Goal: Task Accomplishment & Management: Use online tool/utility

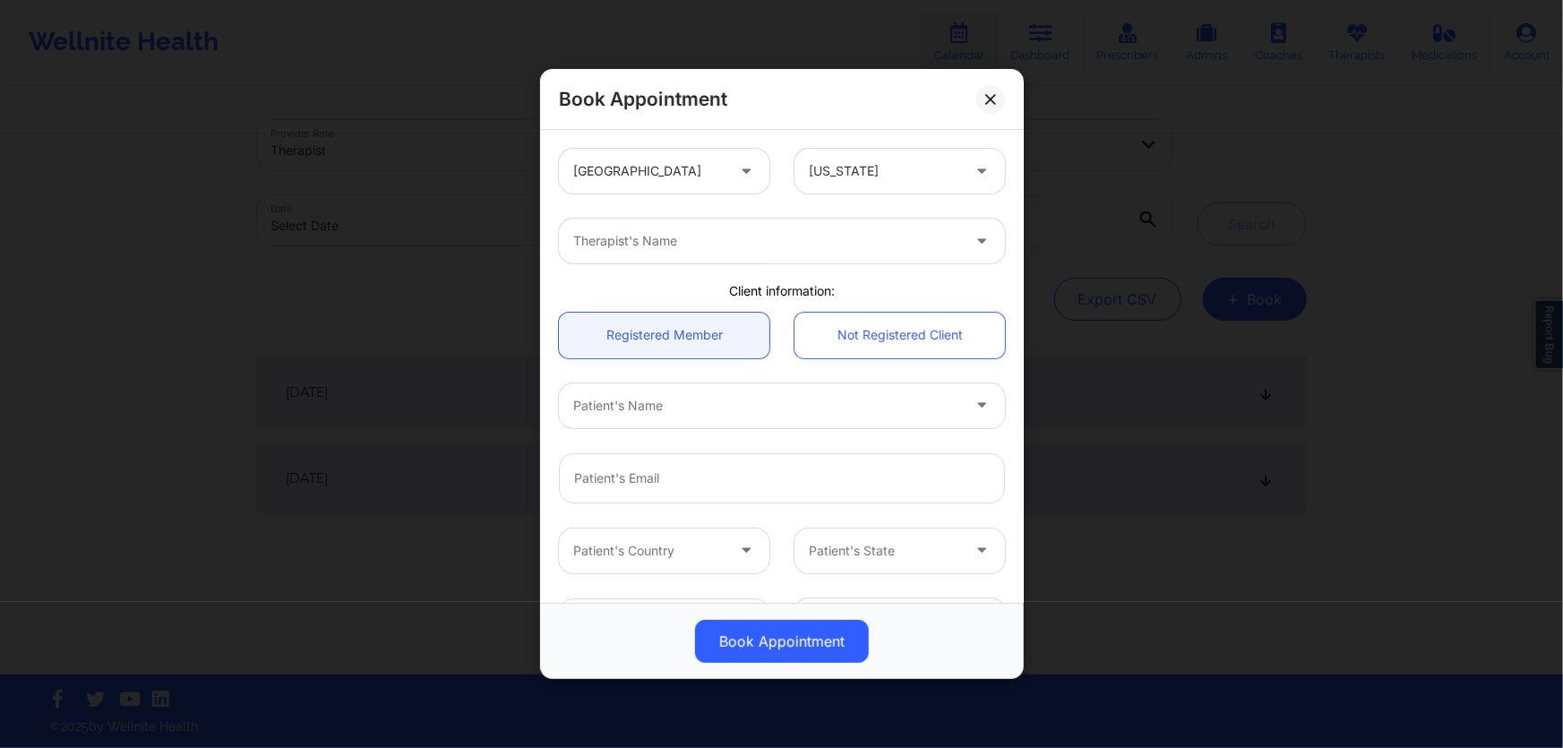
click at [701, 180] on div at bounding box center [648, 170] width 151 height 21
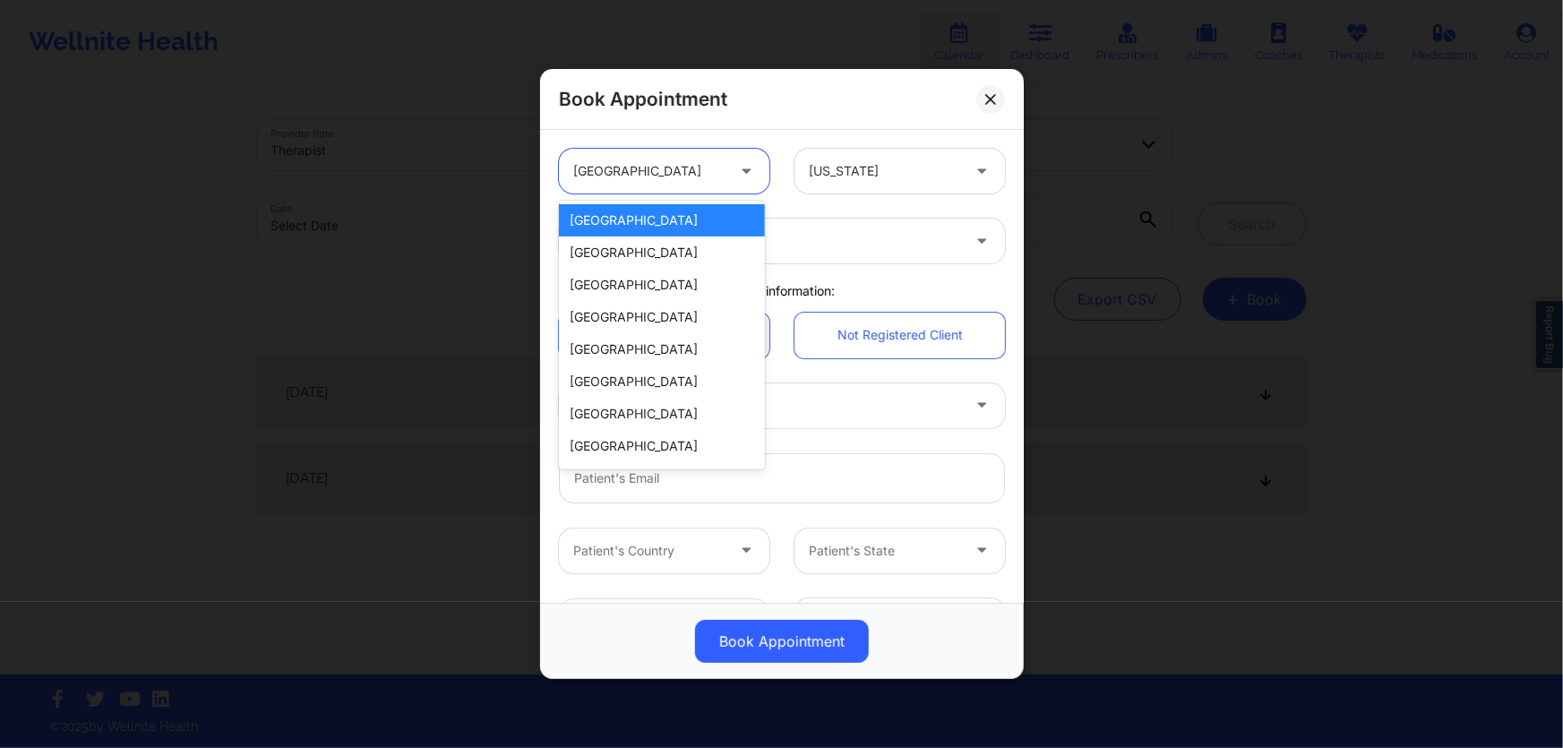
click at [726, 175] on div at bounding box center [747, 171] width 43 height 45
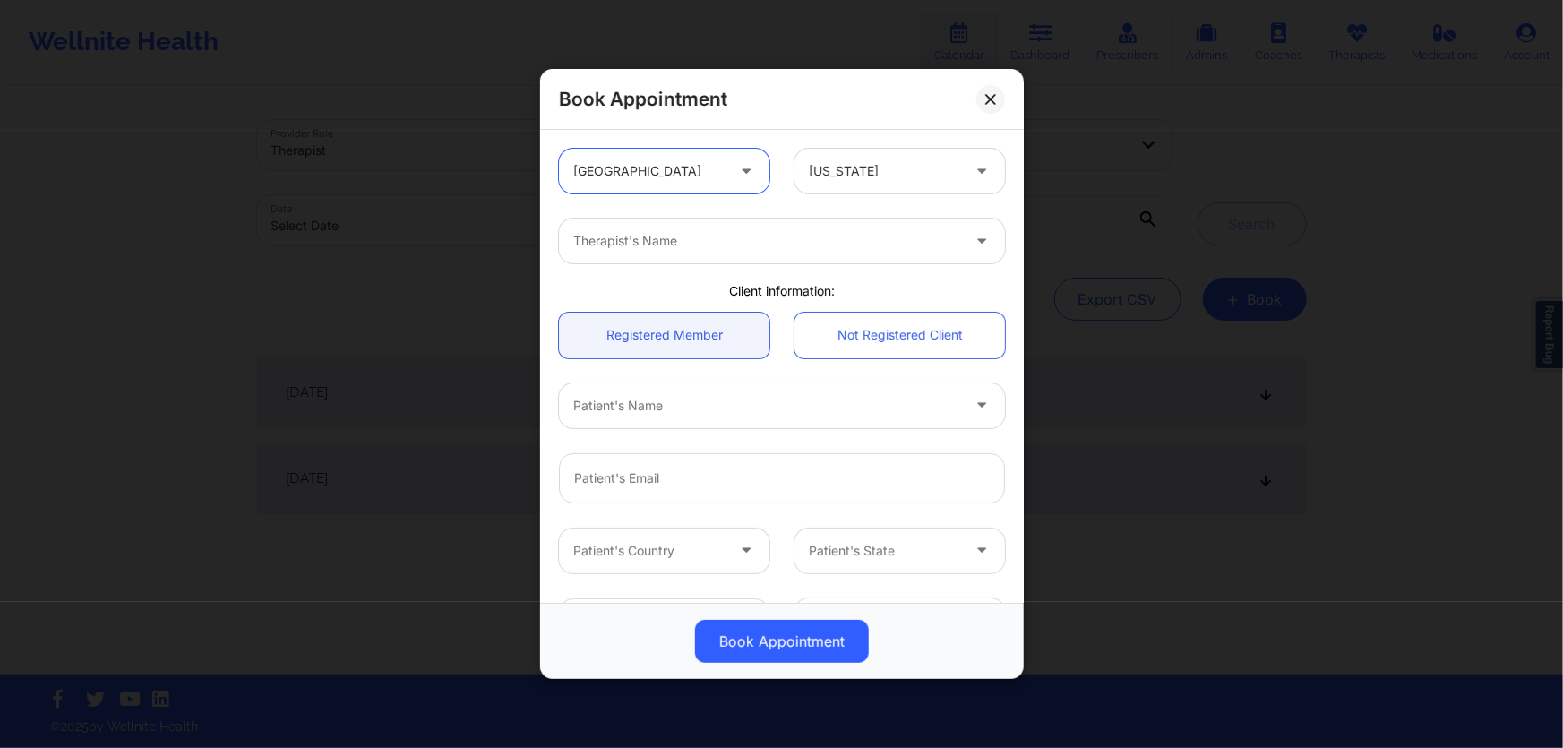
drag, startPoint x: 778, startPoint y: 257, endPoint x: 798, endPoint y: 252, distance: 20.4
click at [778, 257] on div "Therapist's Name" at bounding box center [760, 240] width 403 height 45
type input "de"
click at [970, 100] on div "Book Appointment" at bounding box center [782, 99] width 484 height 61
click at [978, 99] on button at bounding box center [990, 99] width 29 height 29
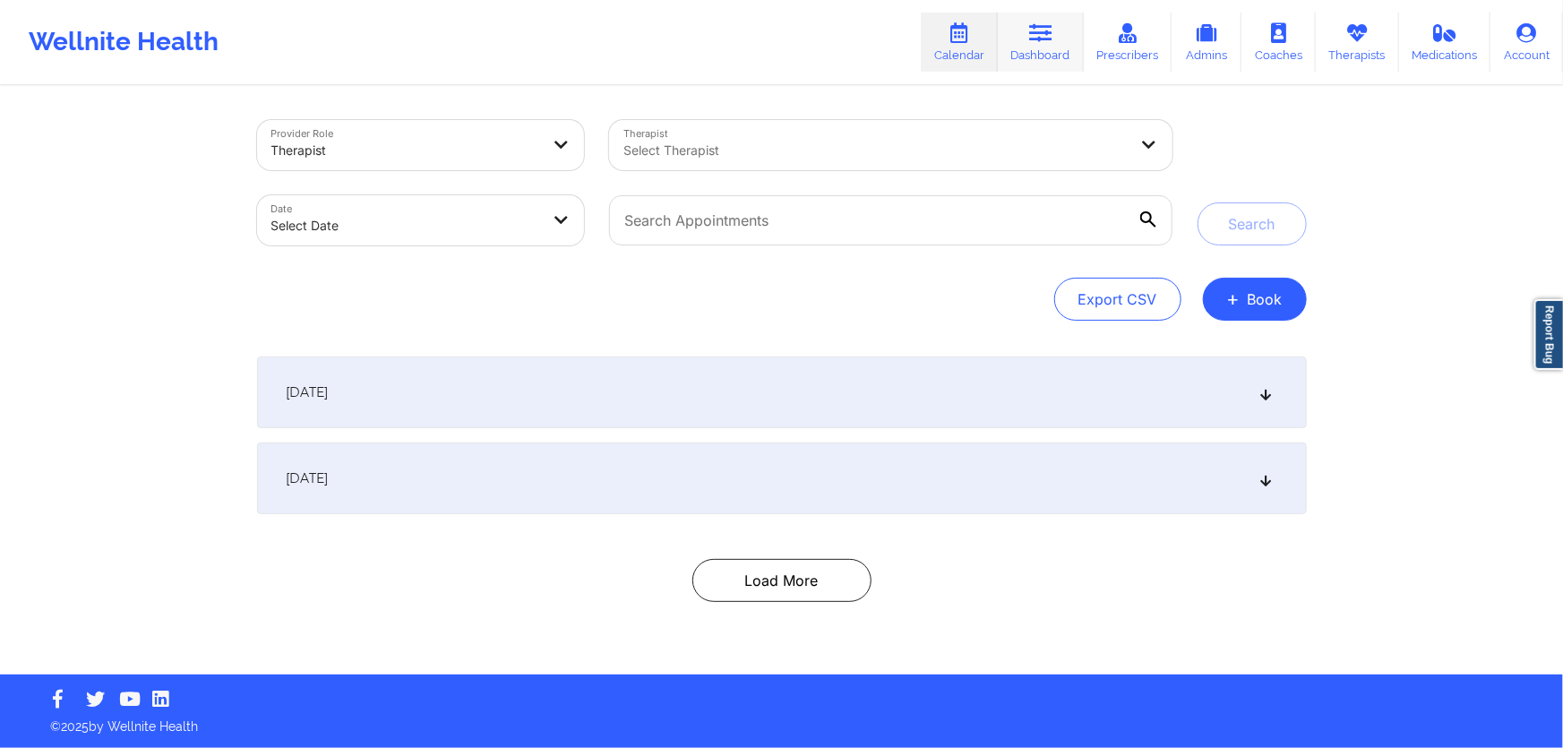
click at [1042, 49] on link "Dashboard" at bounding box center [1041, 42] width 86 height 59
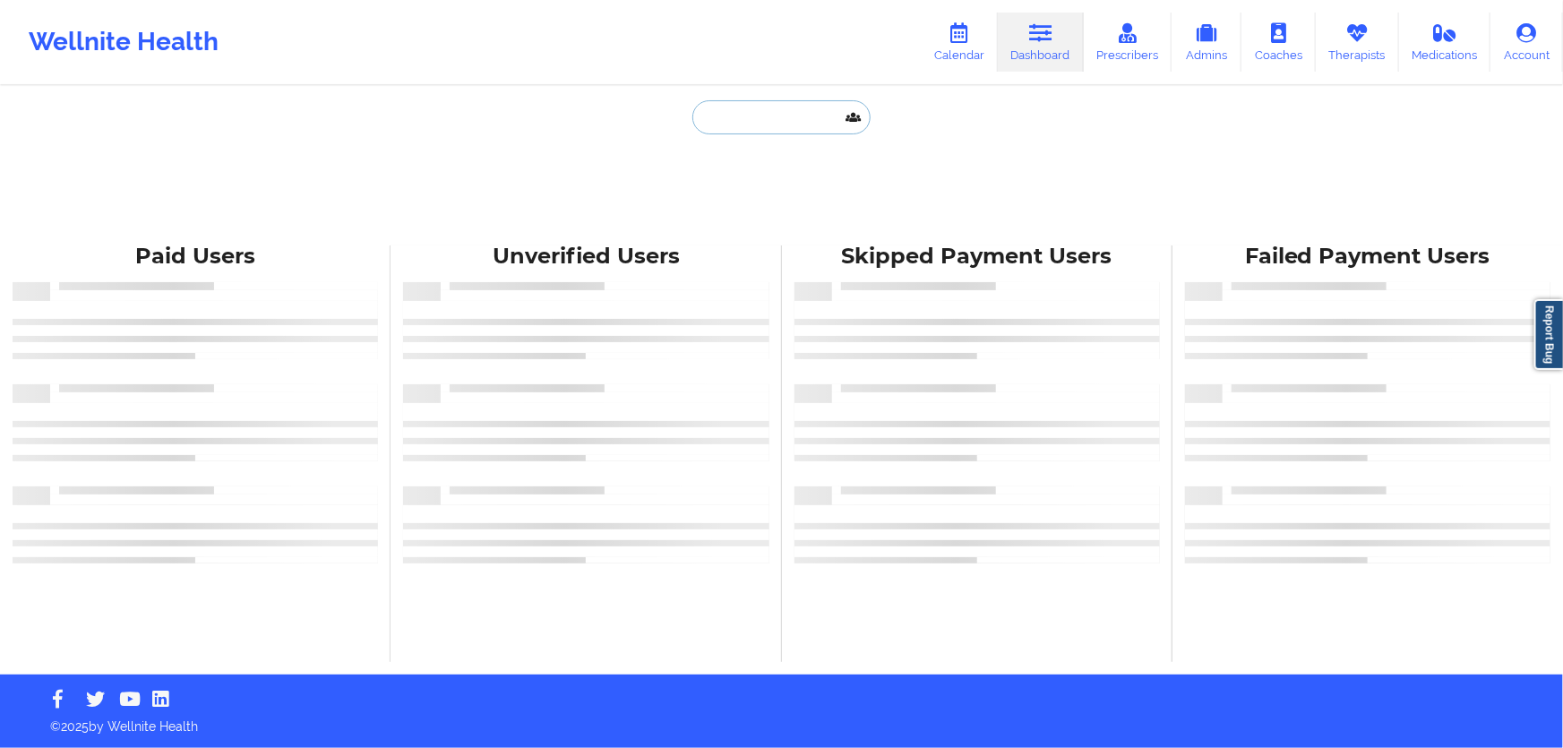
click at [807, 124] on input "text" at bounding box center [780, 117] width 177 height 34
paste input "brittany.papili@gmail.com"
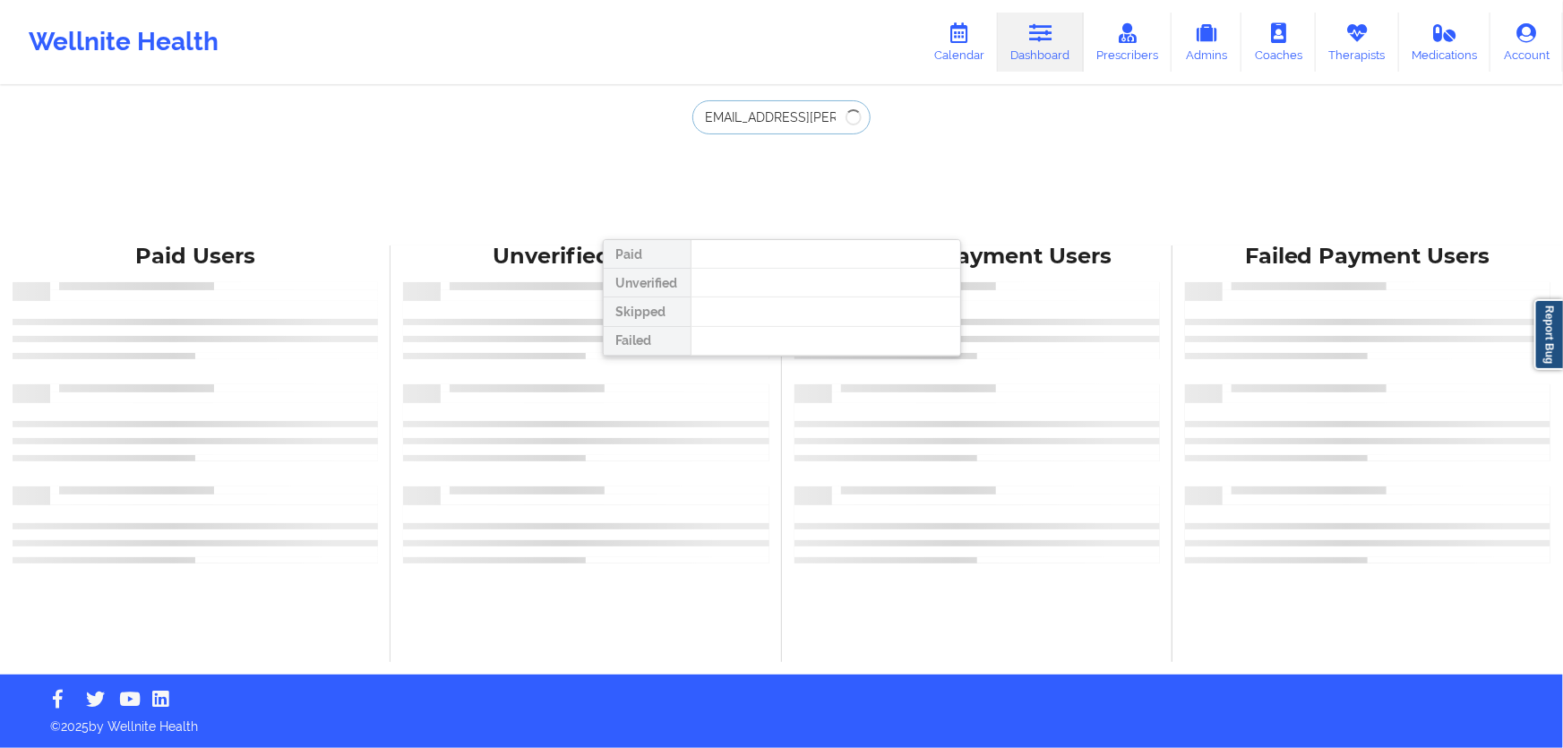
type input "brittany.papili@gmail.com"
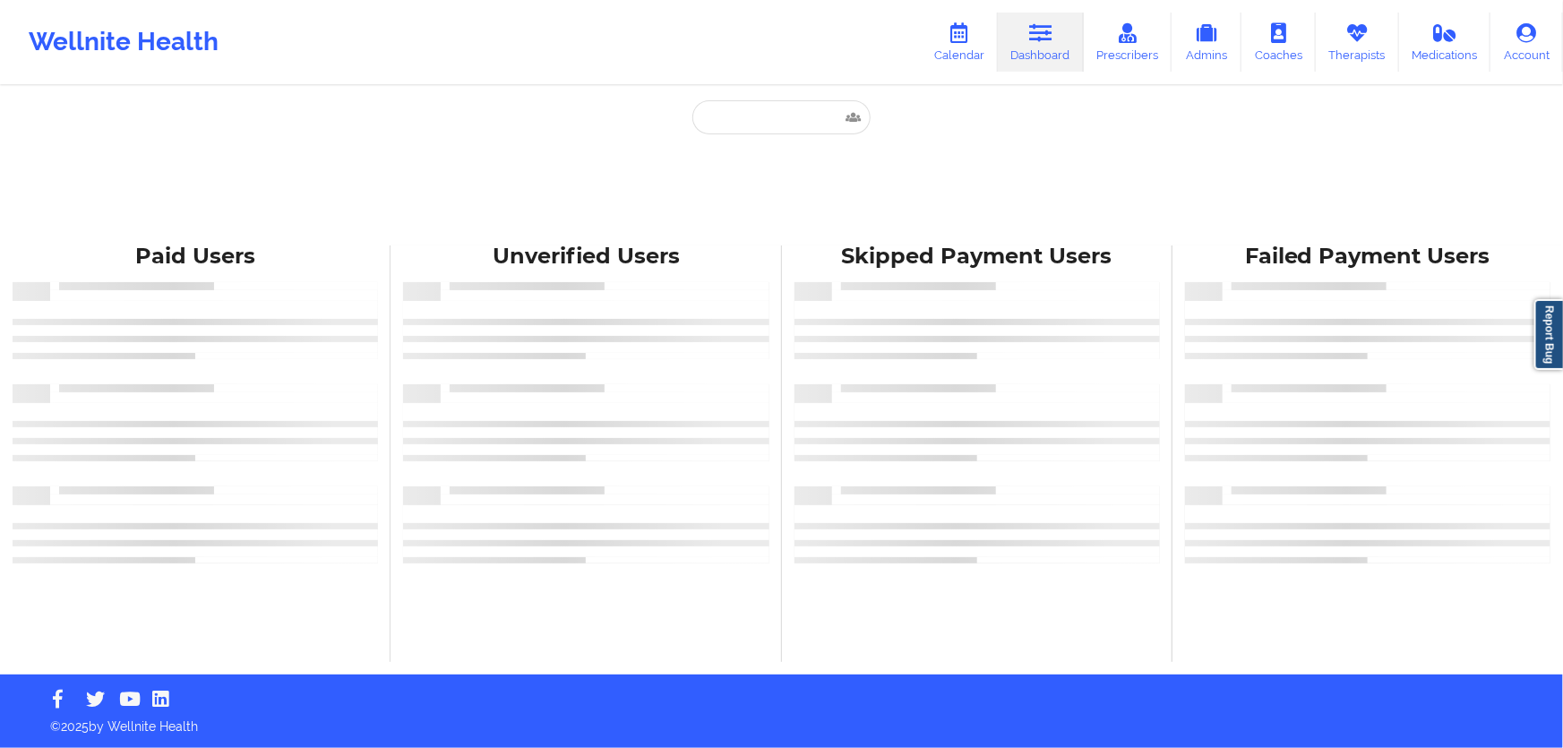
click at [788, 135] on div "Paid Unverified Skipped Failed" at bounding box center [782, 166] width 358 height 133
click at [792, 125] on input "text" at bounding box center [780, 117] width 177 height 34
paste input "brittany.papili@gmail.com"
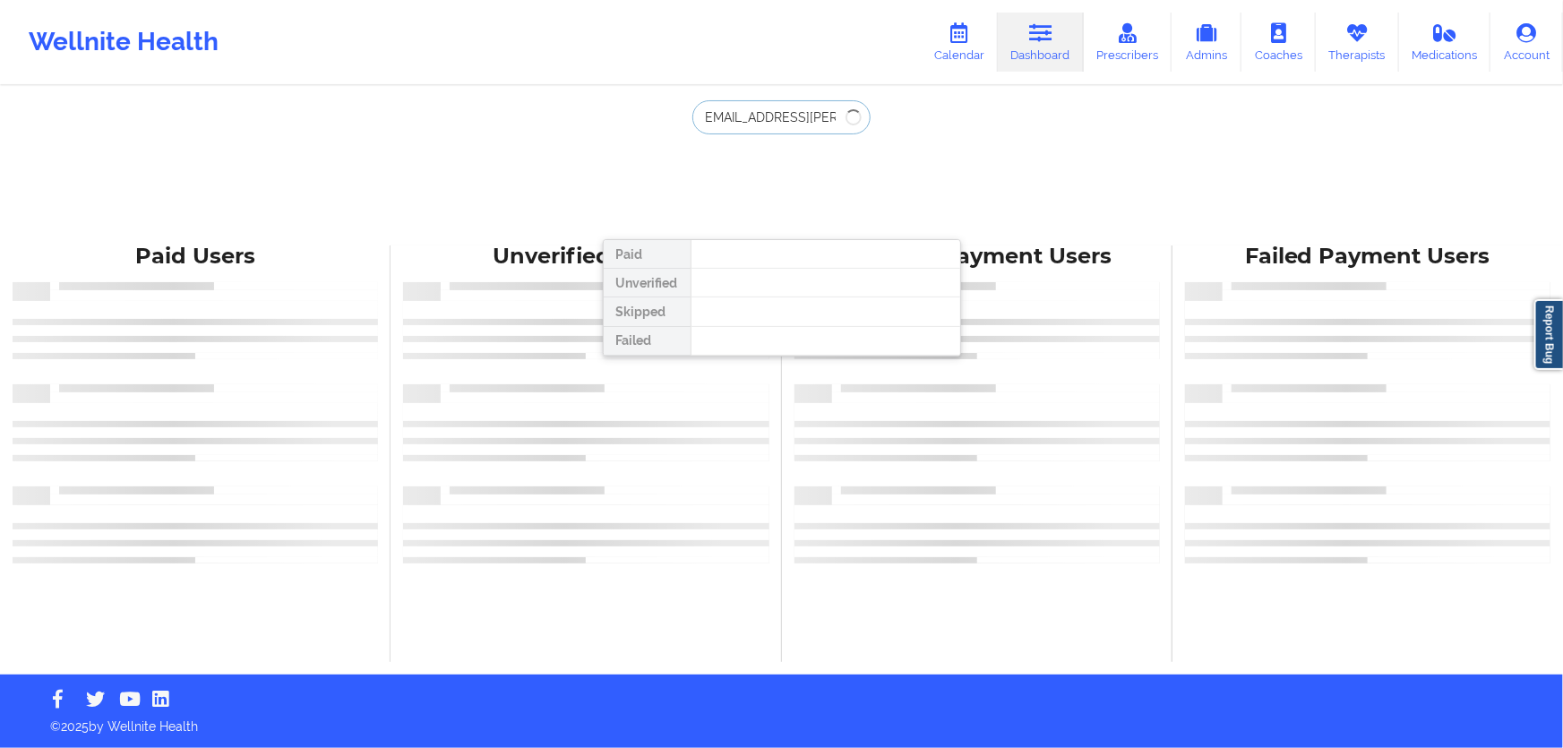
type input "brittany.papili@gmail.com"
click at [356, 216] on div "brittany.papili@gmail.com Paid Unverified Skipped Failed Paid Users Unverified …" at bounding box center [781, 337] width 1563 height 674
click at [957, 51] on link "Calendar" at bounding box center [959, 42] width 77 height 59
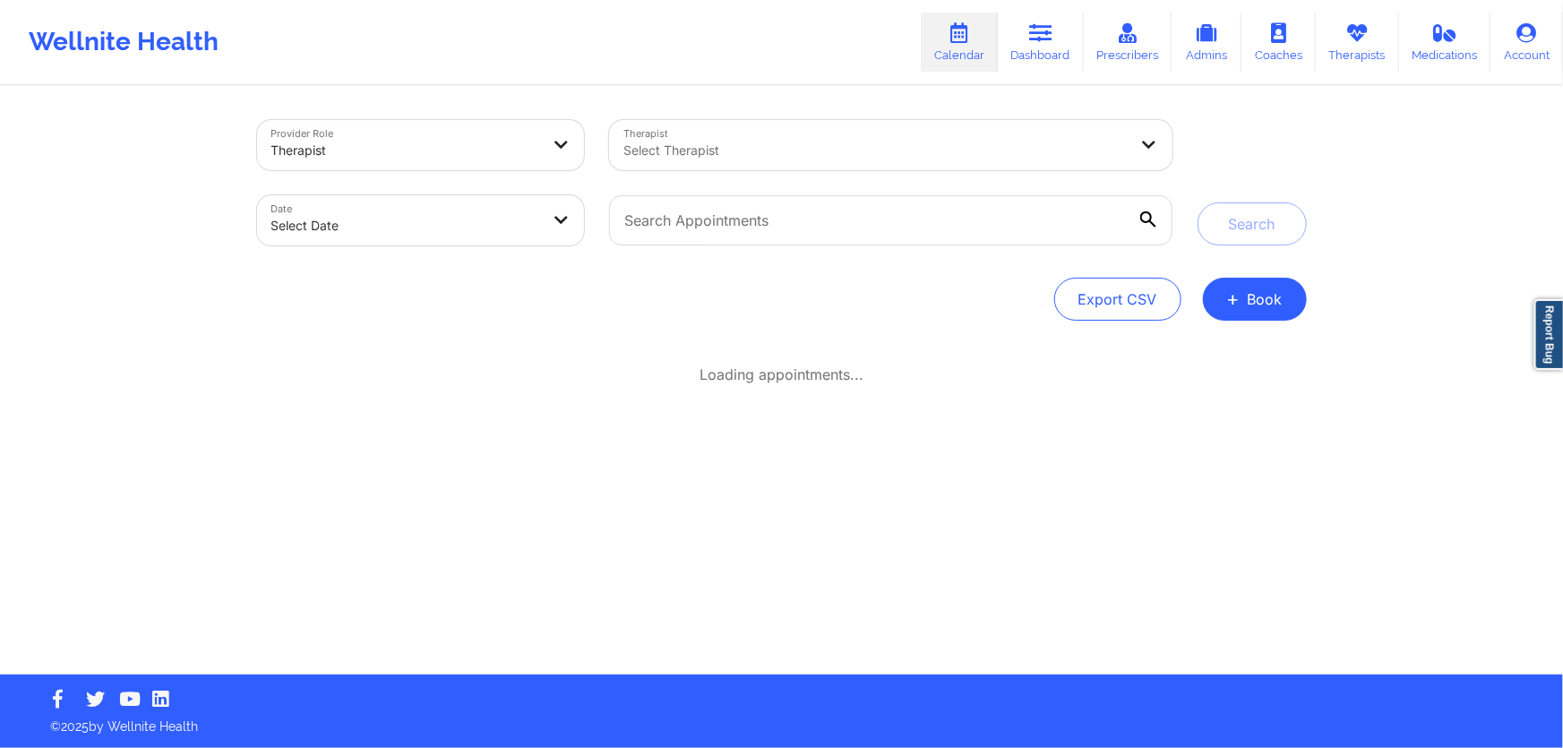
click at [451, 164] on div "Therapist" at bounding box center [405, 150] width 269 height 39
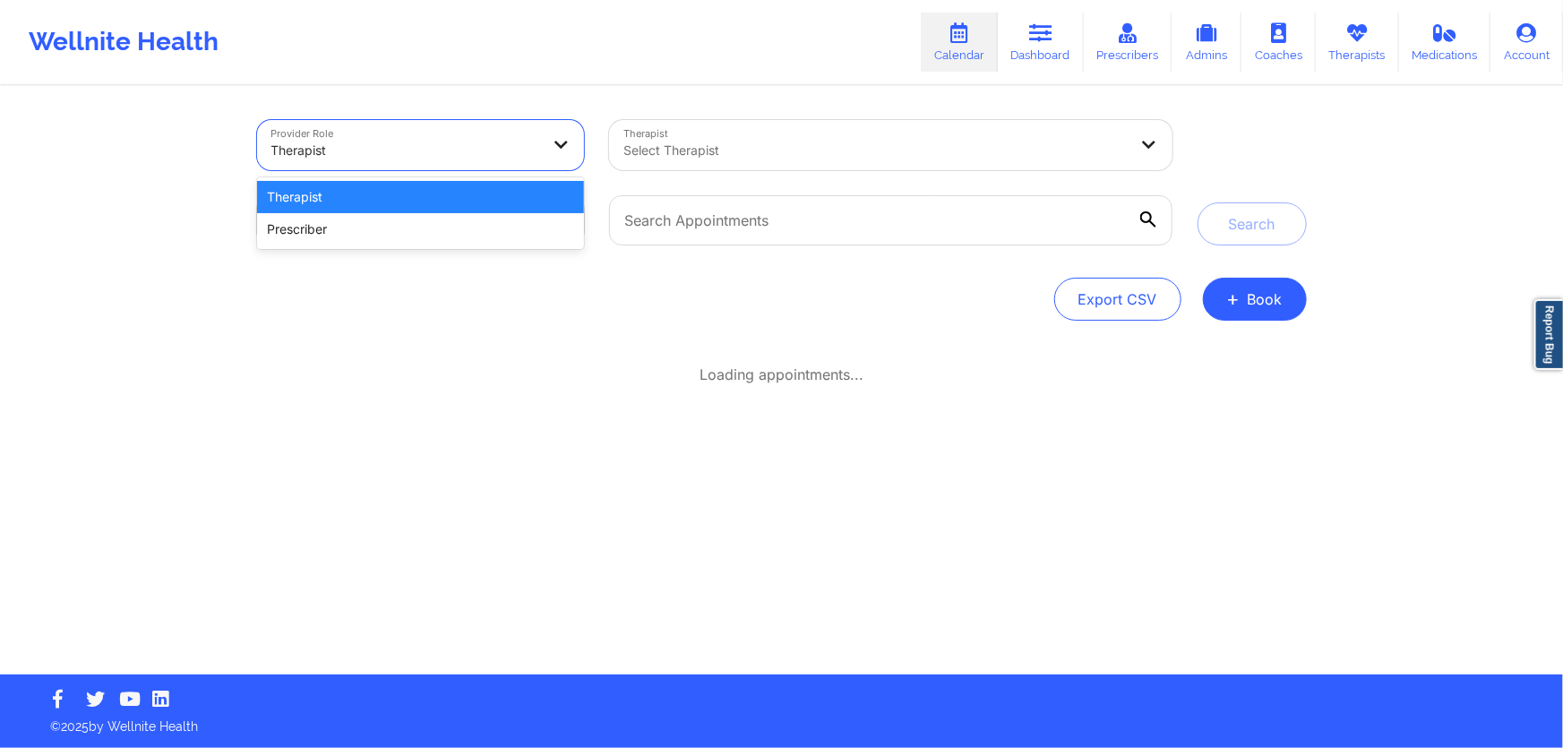
click at [463, 150] on div at bounding box center [405, 150] width 269 height 21
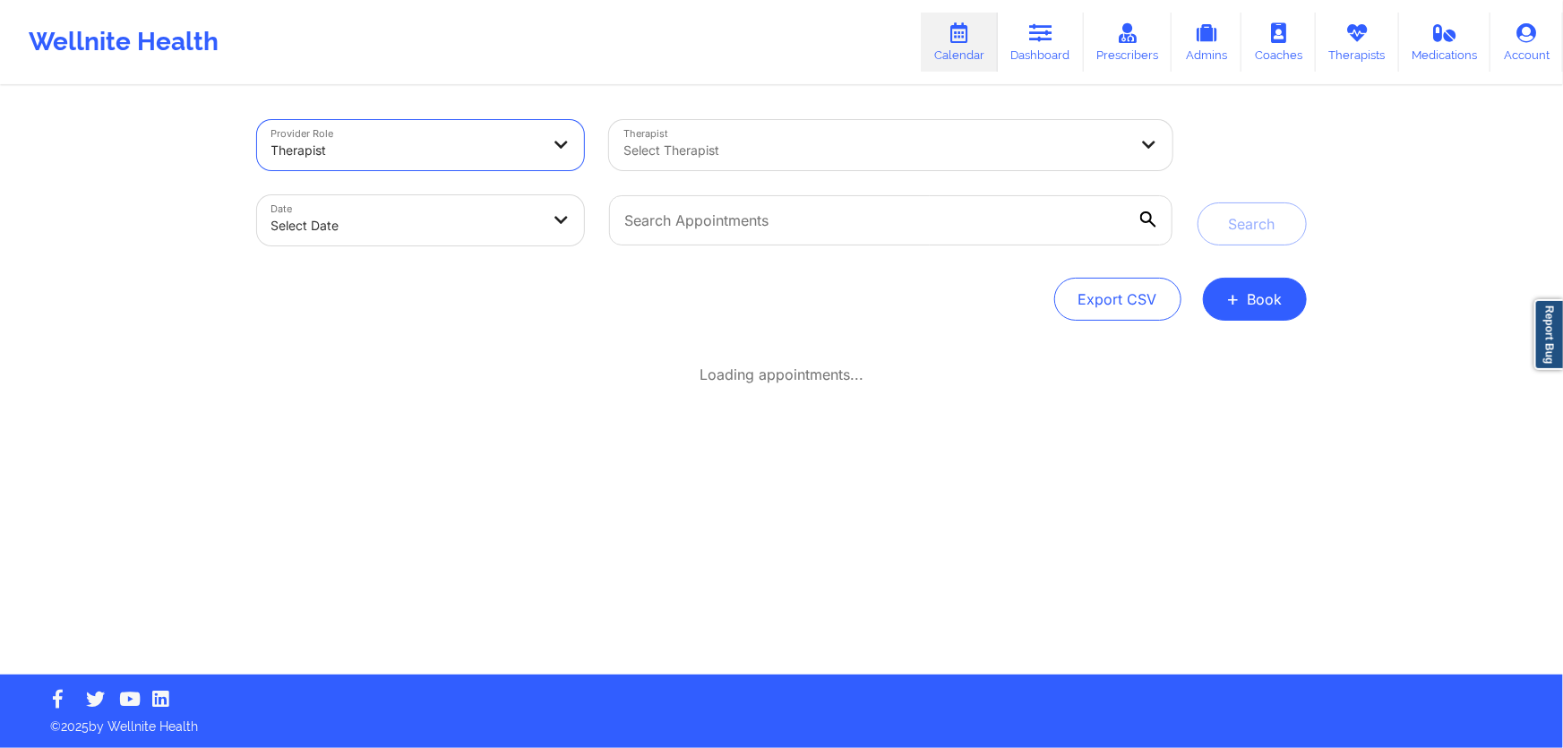
click at [467, 213] on body "Wellnite Health Calendar Dashboard Prescribers Admins Coaches Therapists Medica…" at bounding box center [781, 374] width 1563 height 748
select select "2025-8"
select select "2025-9"
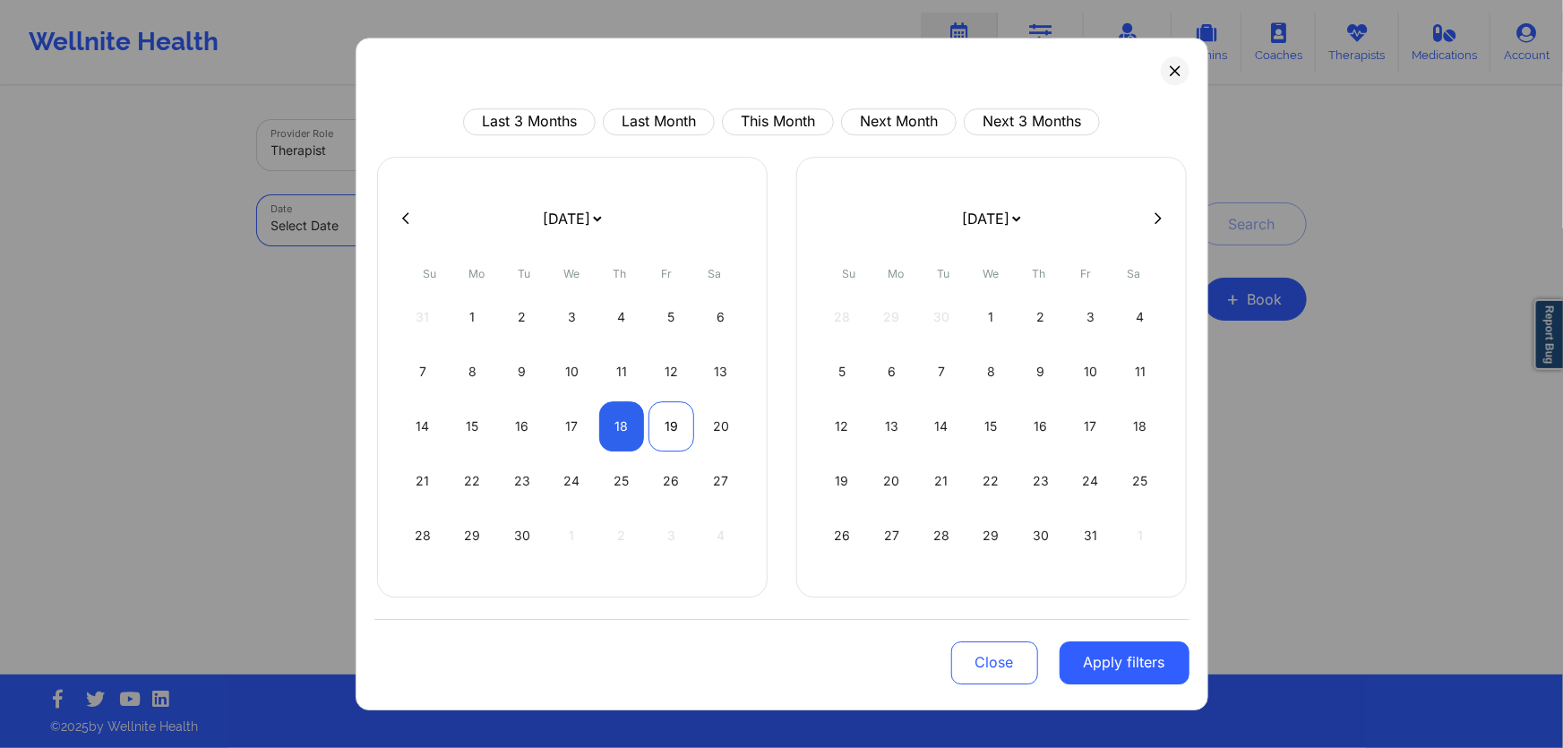
click at [653, 431] on div "19" at bounding box center [671, 426] width 46 height 50
select select "2025-8"
select select "2025-9"
select select "2025-8"
select select "2025-9"
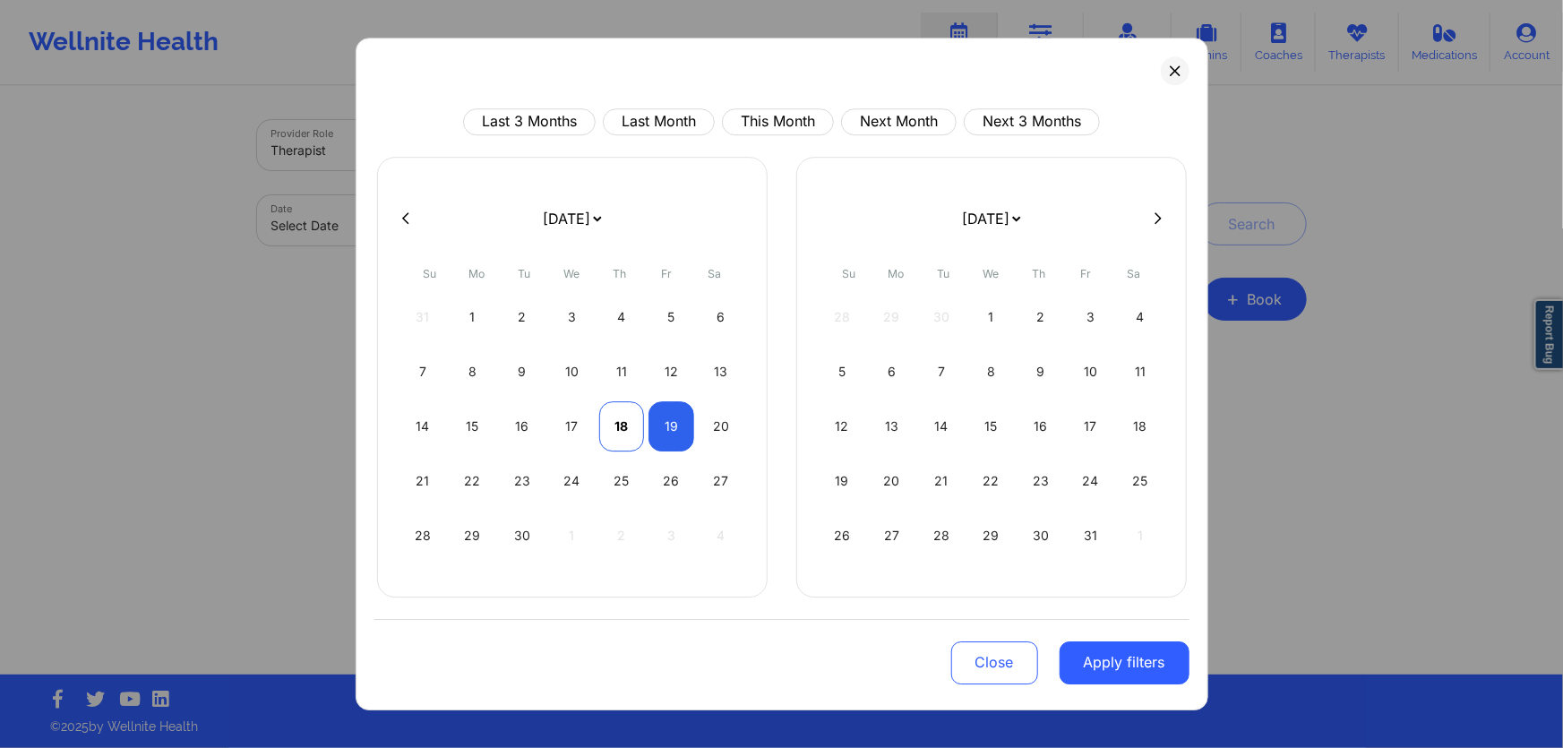
click at [622, 435] on div "18" at bounding box center [622, 426] width 46 height 50
select select "2025-8"
select select "2025-9"
select select "2025-8"
select select "2025-9"
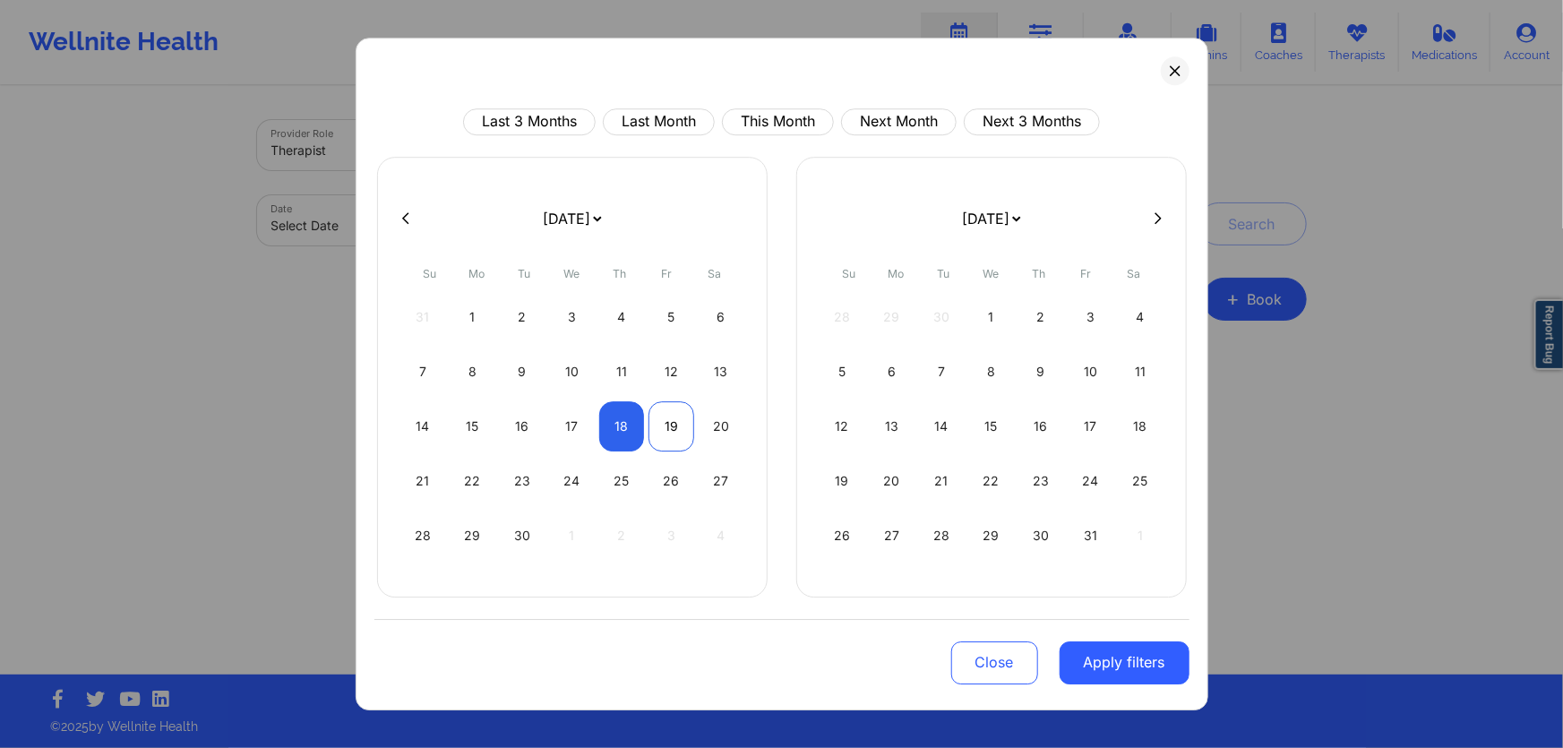
click at [679, 426] on div "19" at bounding box center [671, 426] width 46 height 50
select select "2025-8"
select select "2025-9"
click at [582, 426] on div "17" at bounding box center [572, 426] width 46 height 50
select select "2025-8"
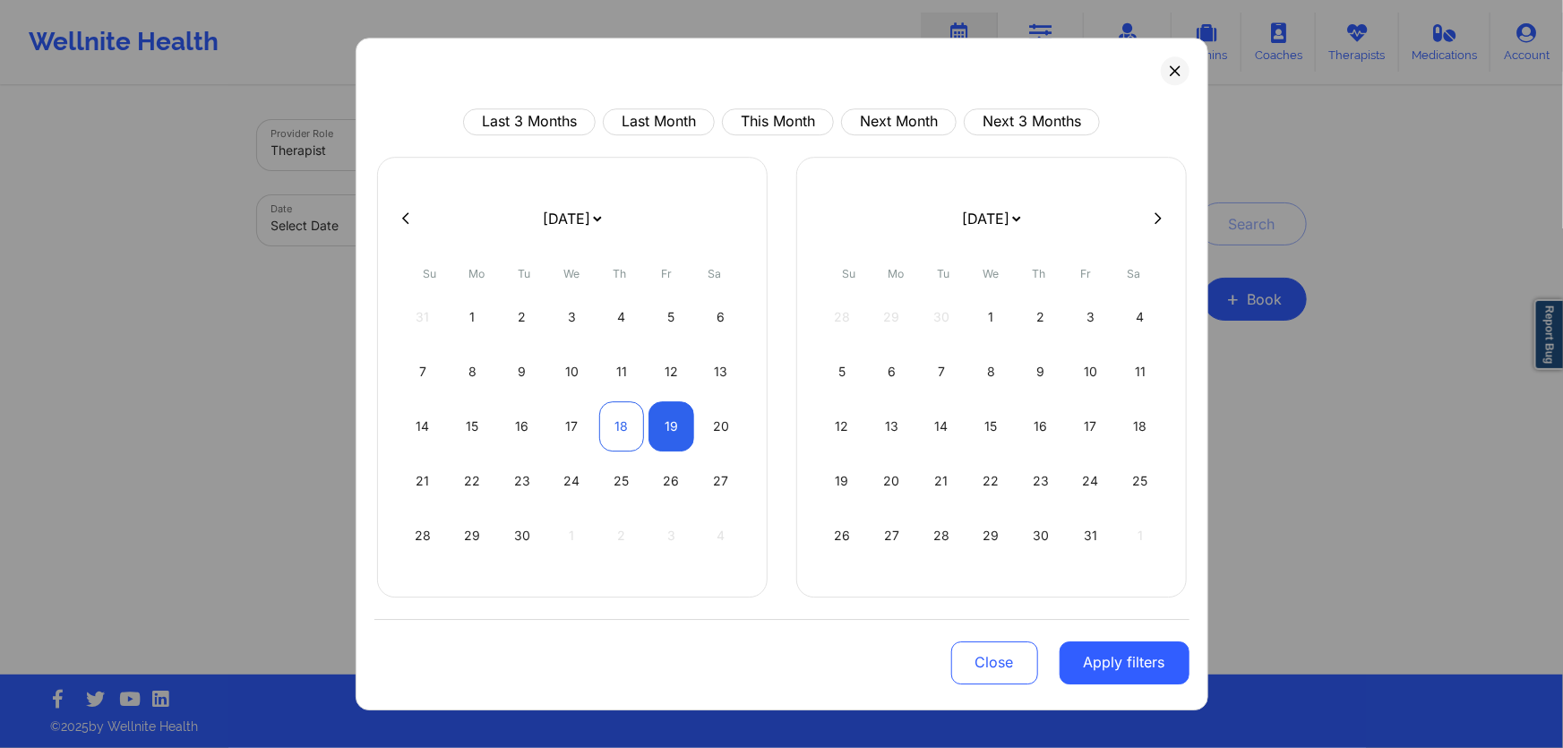
select select "2025-9"
click at [628, 432] on div "18" at bounding box center [622, 426] width 46 height 50
select select "2025-8"
select select "2025-9"
click at [667, 428] on div "19" at bounding box center [671, 426] width 46 height 50
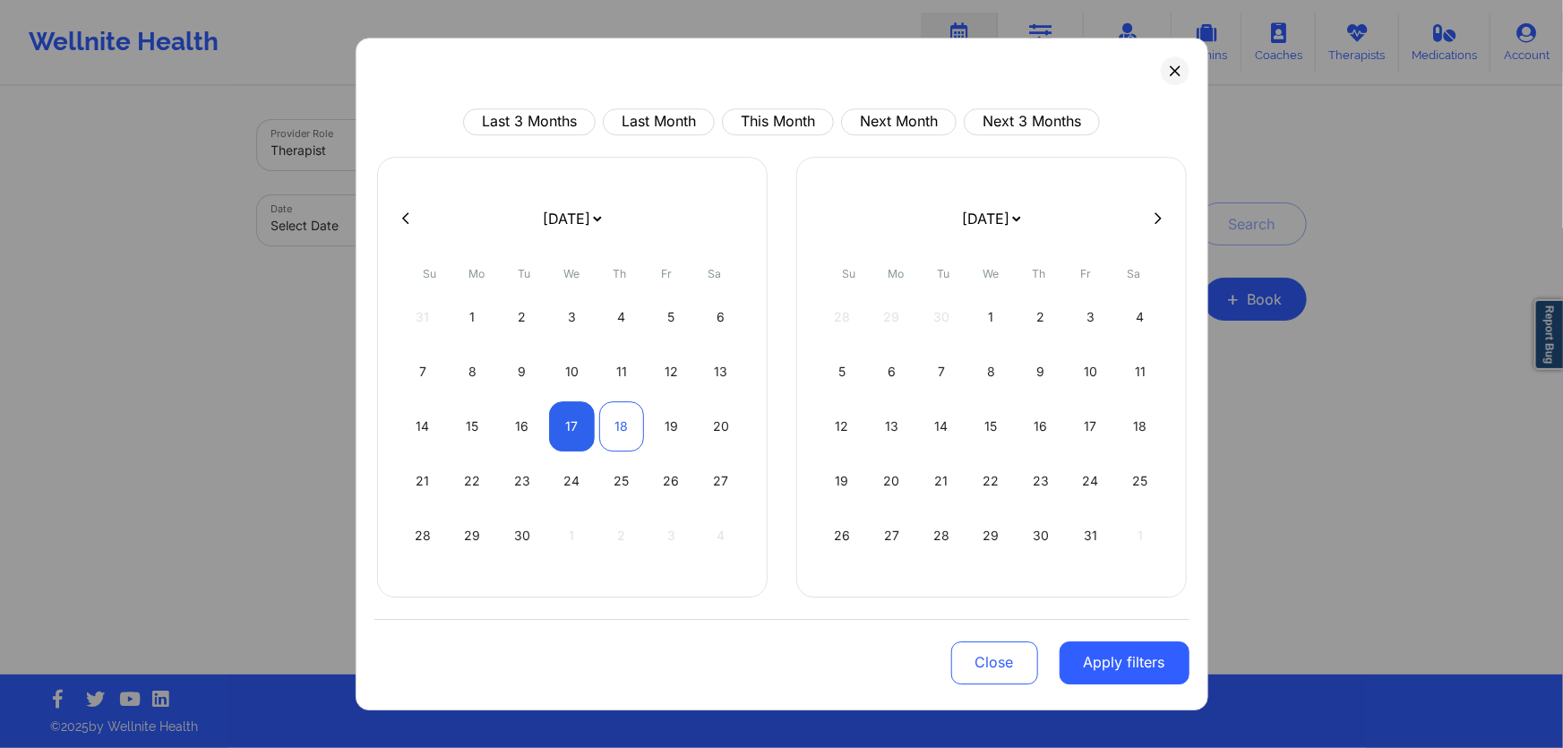
select select "2025-8"
select select "2025-9"
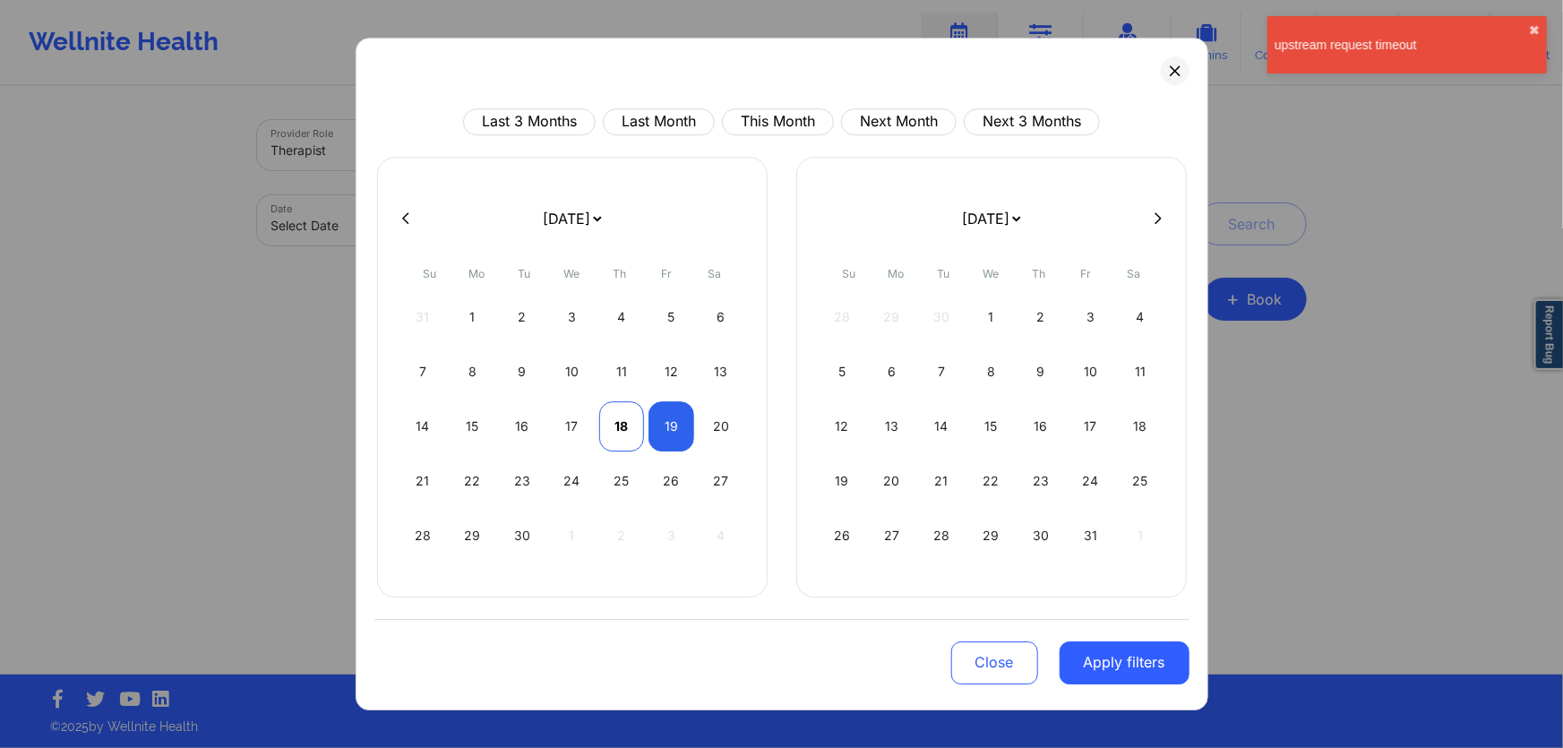
click at [626, 433] on div "18" at bounding box center [622, 426] width 46 height 50
select select "2025-8"
select select "2025-9"
select select "2025-8"
select select "2025-9"
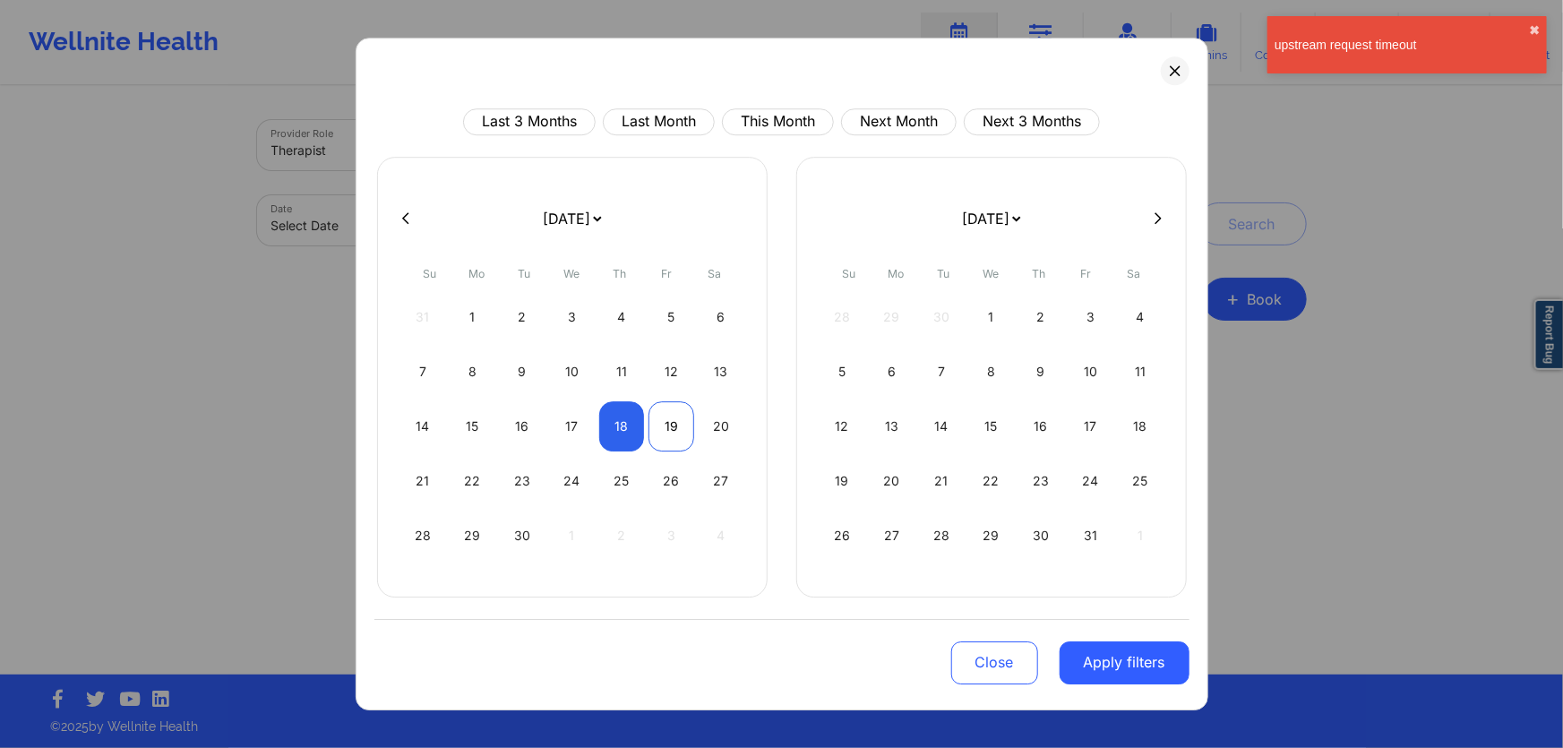
click at [665, 430] on div "19" at bounding box center [671, 426] width 46 height 50
select select "2025-8"
select select "2025-9"
click at [1521, 34] on div "upstream request timeout ✖︎" at bounding box center [1406, 44] width 279 height 57
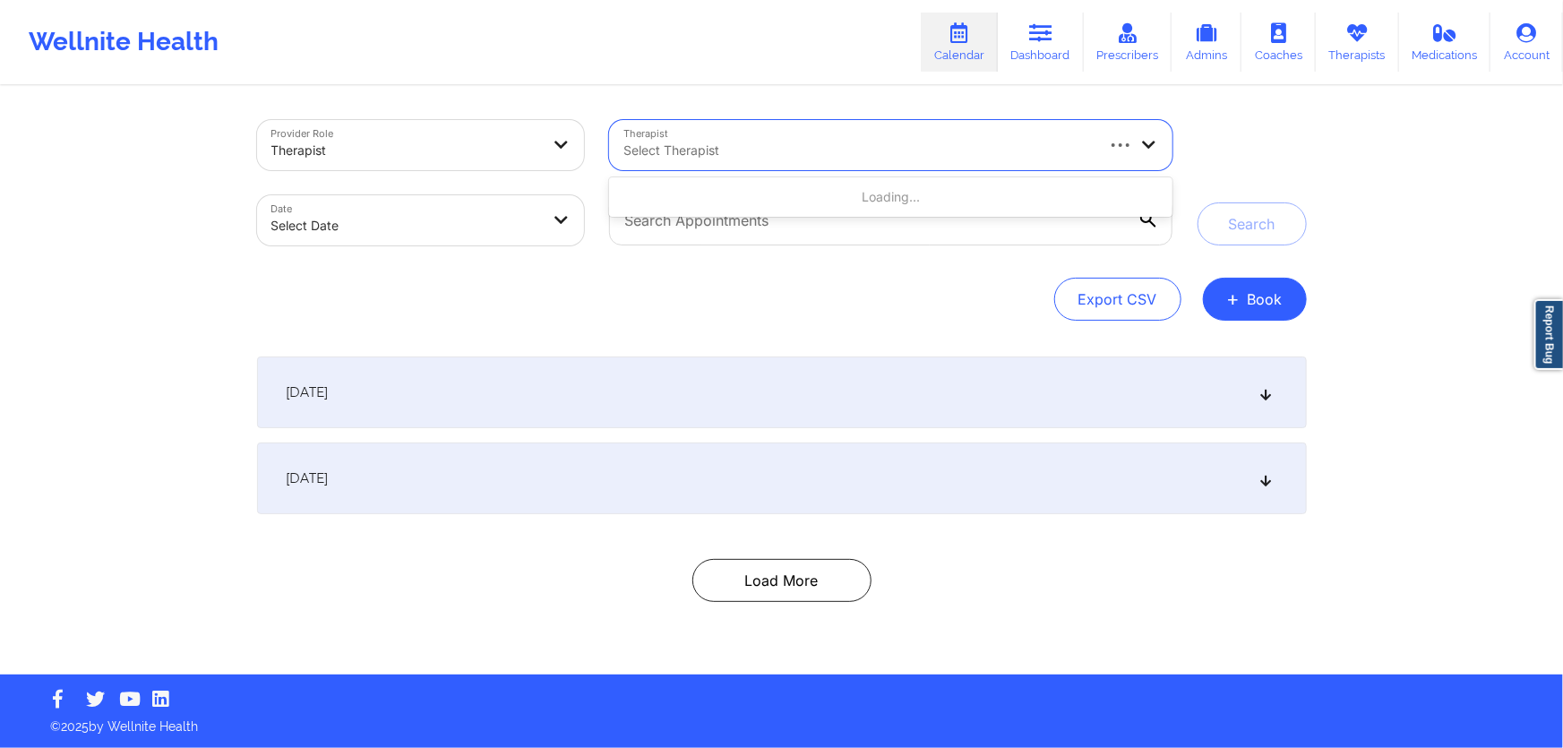
click at [710, 140] on div at bounding box center [857, 150] width 468 height 21
click at [512, 143] on div at bounding box center [405, 150] width 269 height 21
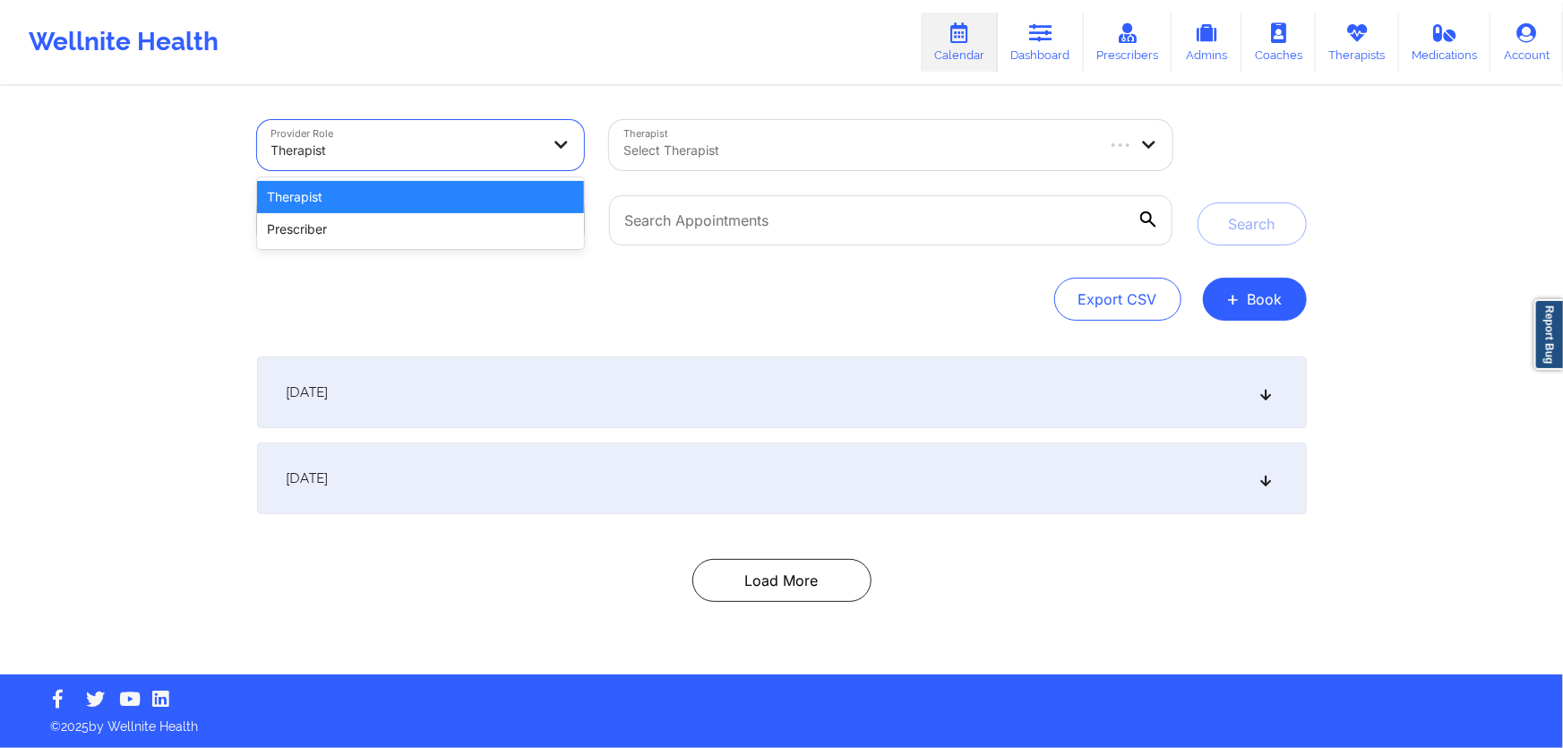
drag, startPoint x: 512, startPoint y: 143, endPoint x: 508, endPoint y: 174, distance: 30.8
click at [512, 142] on div at bounding box center [405, 150] width 269 height 21
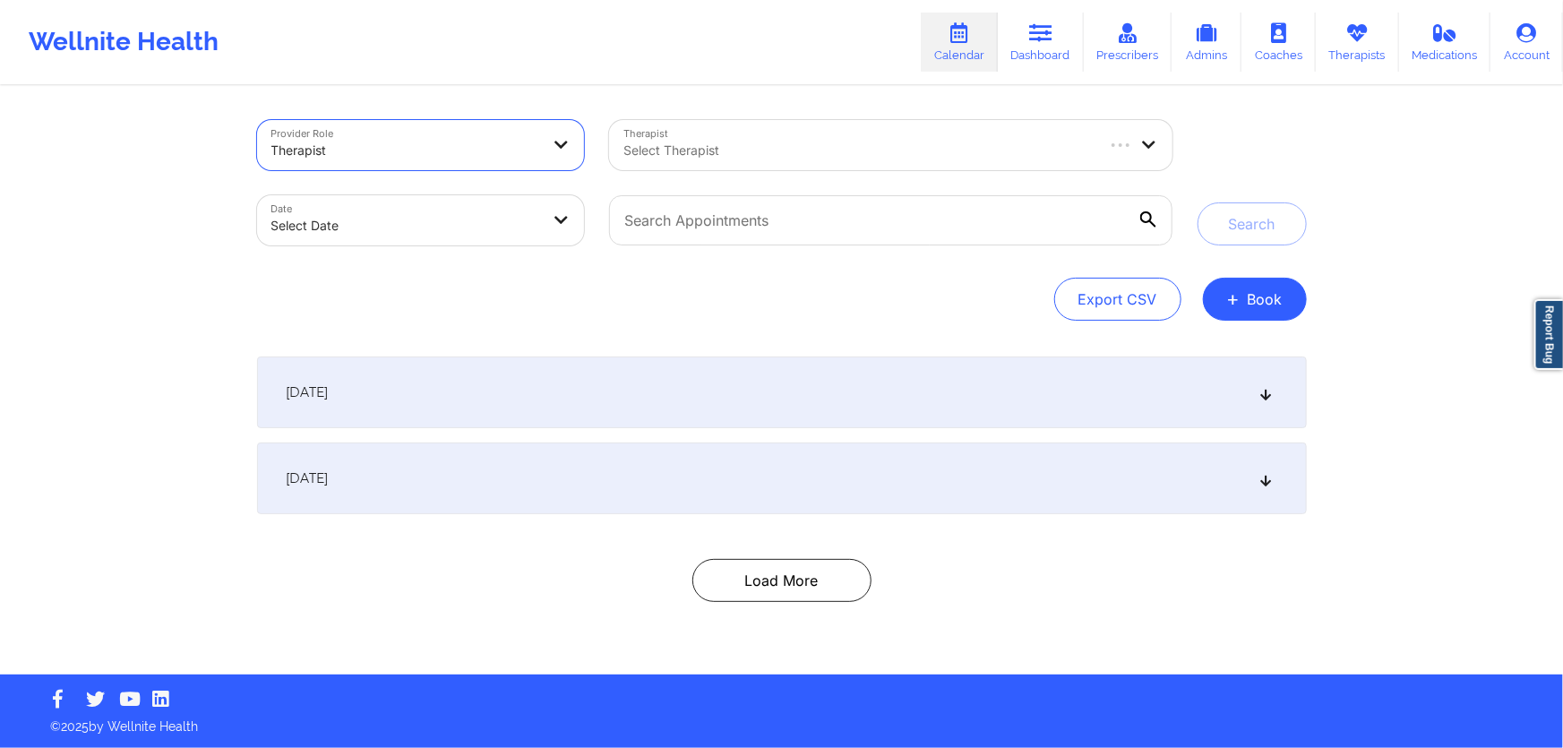
click at [469, 475] on div "[DATE]" at bounding box center [781, 478] width 1049 height 72
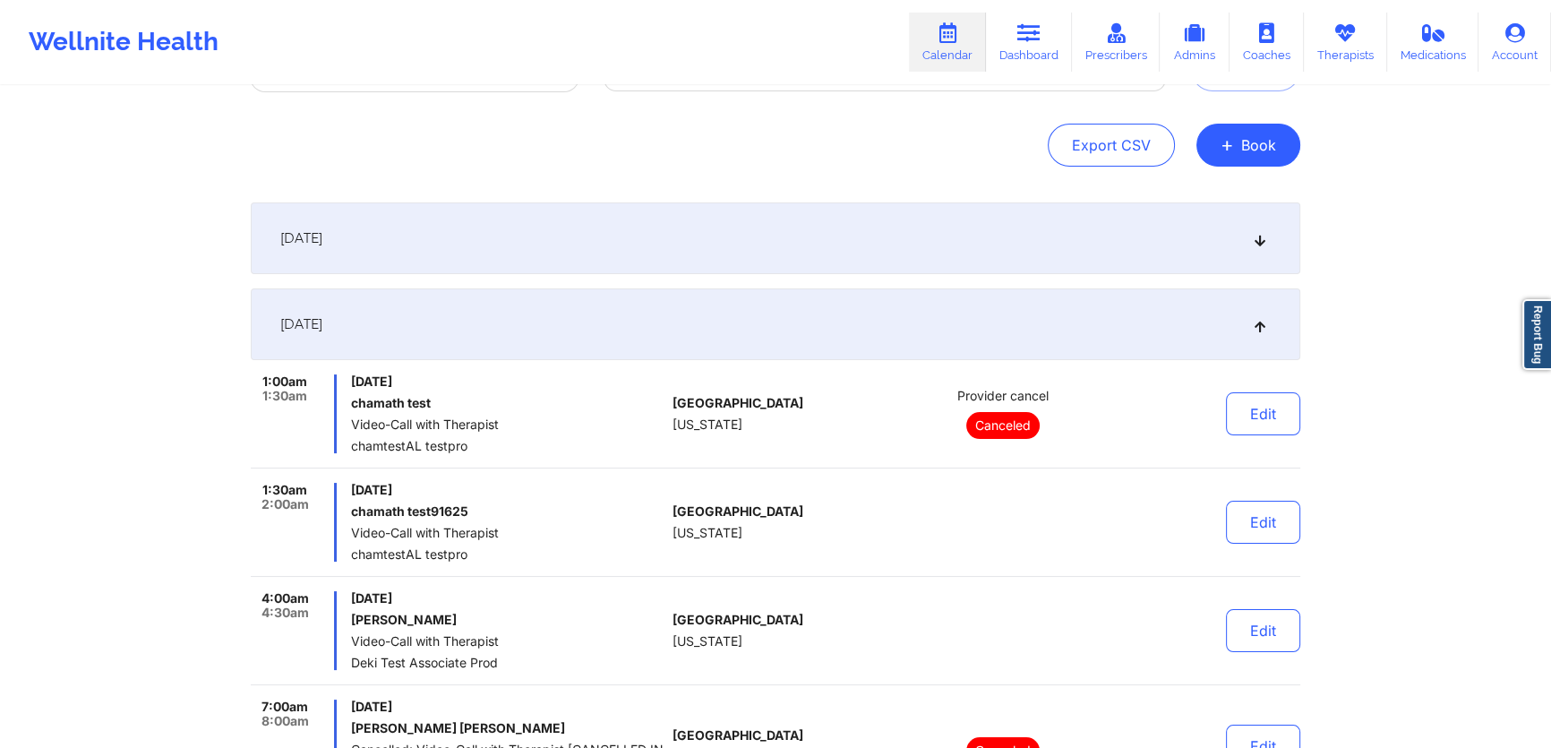
scroll to position [81, 0]
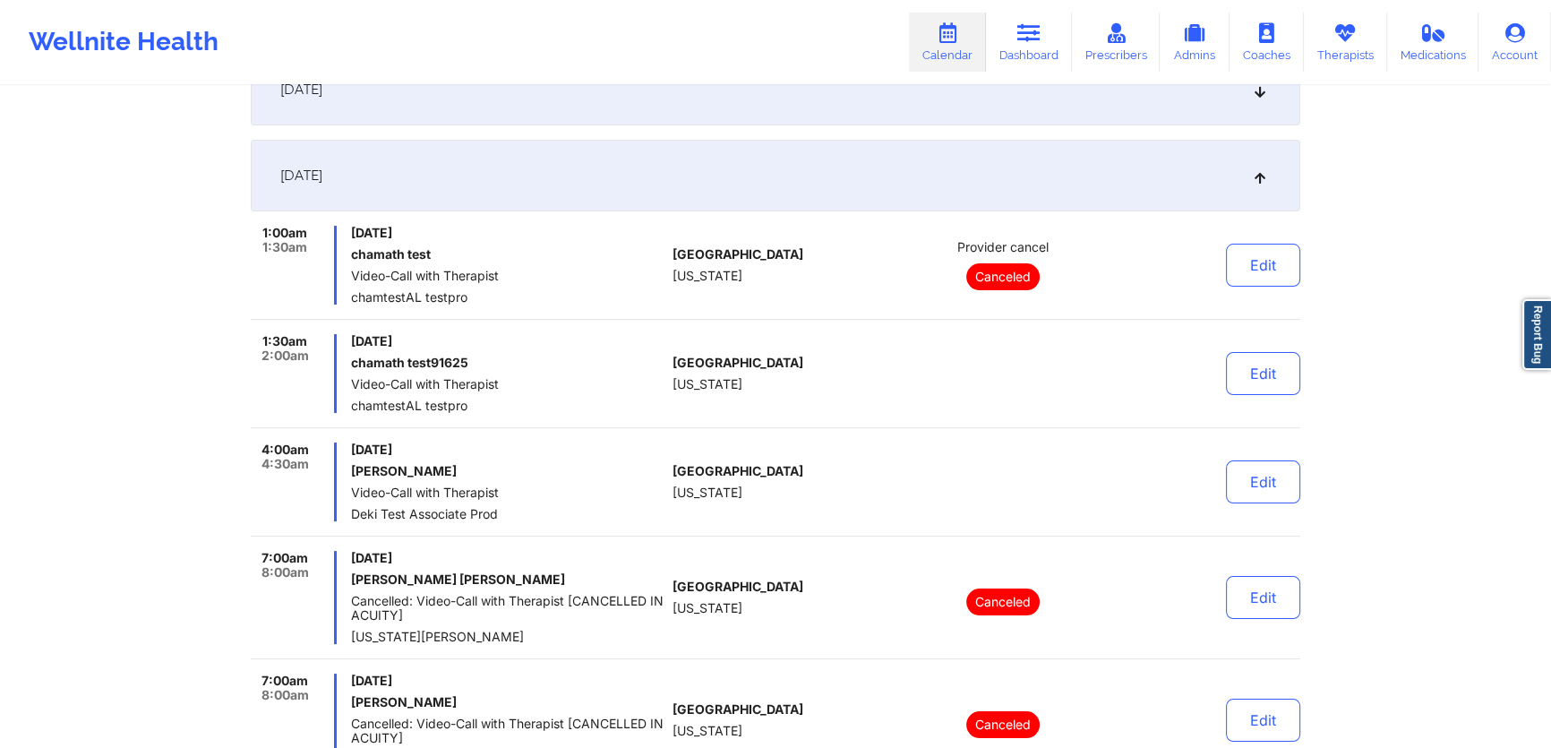
scroll to position [0, 0]
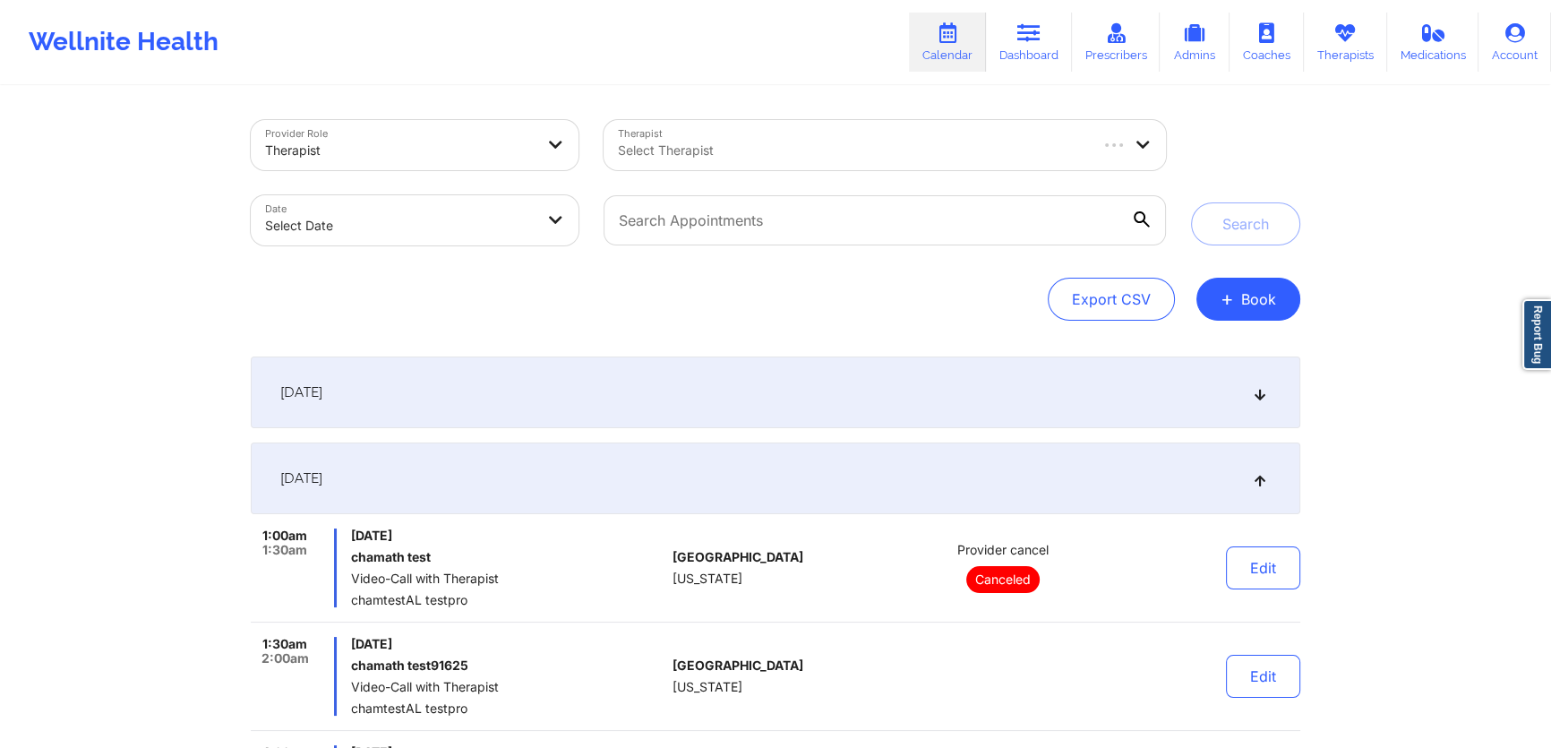
click at [789, 146] on div at bounding box center [852, 150] width 468 height 21
click at [381, 223] on body "Wellnite Health Calendar Dashboard Prescribers Admins Coaches Therapists Medica…" at bounding box center [775, 374] width 1551 height 748
select select "2025-8"
select select "2025-9"
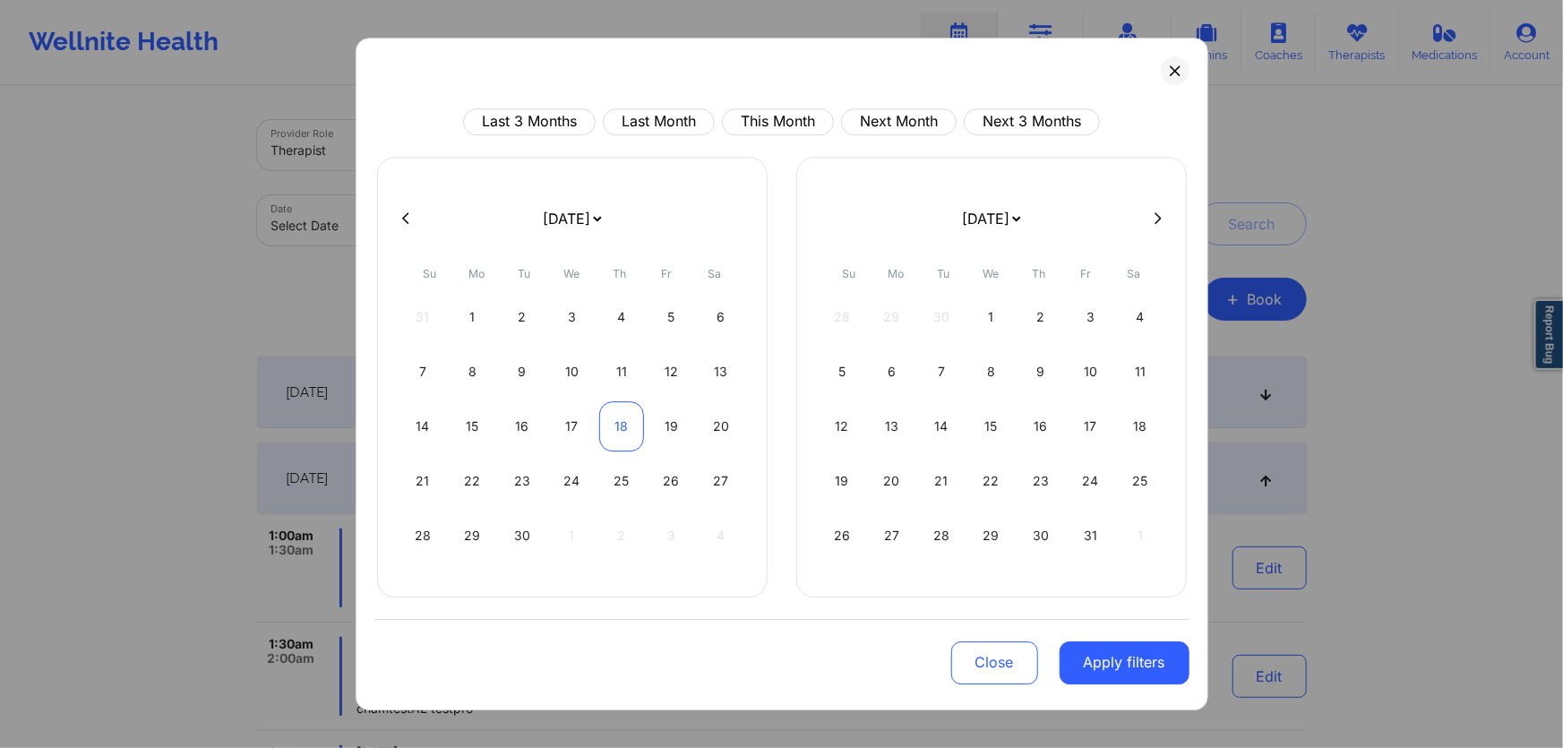
click at [617, 416] on div "18" at bounding box center [622, 426] width 46 height 50
select select "2025-8"
select select "2025-9"
select select "2025-8"
select select "2025-9"
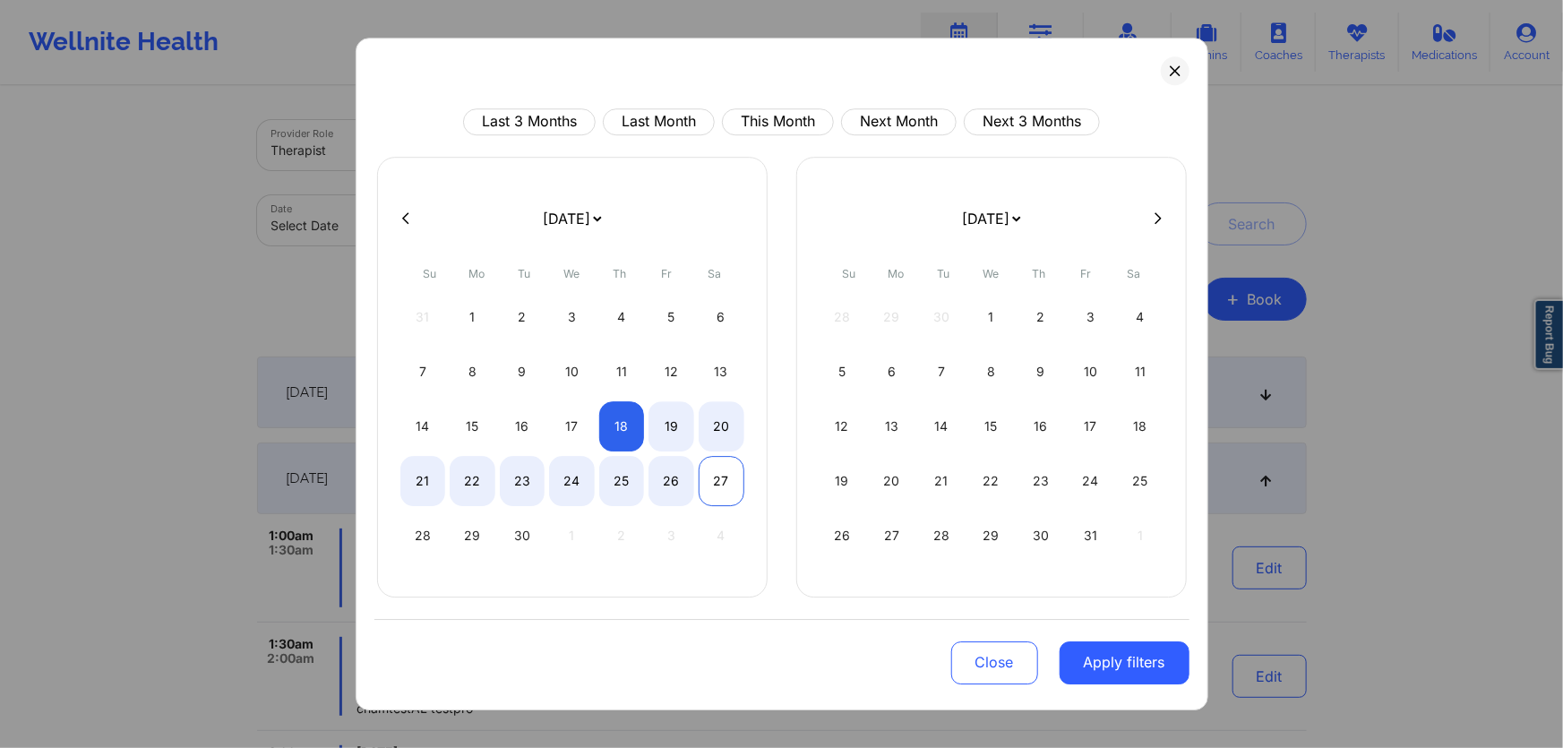
select select "2025-8"
select select "2025-9"
select select "2025-8"
select select "2025-9"
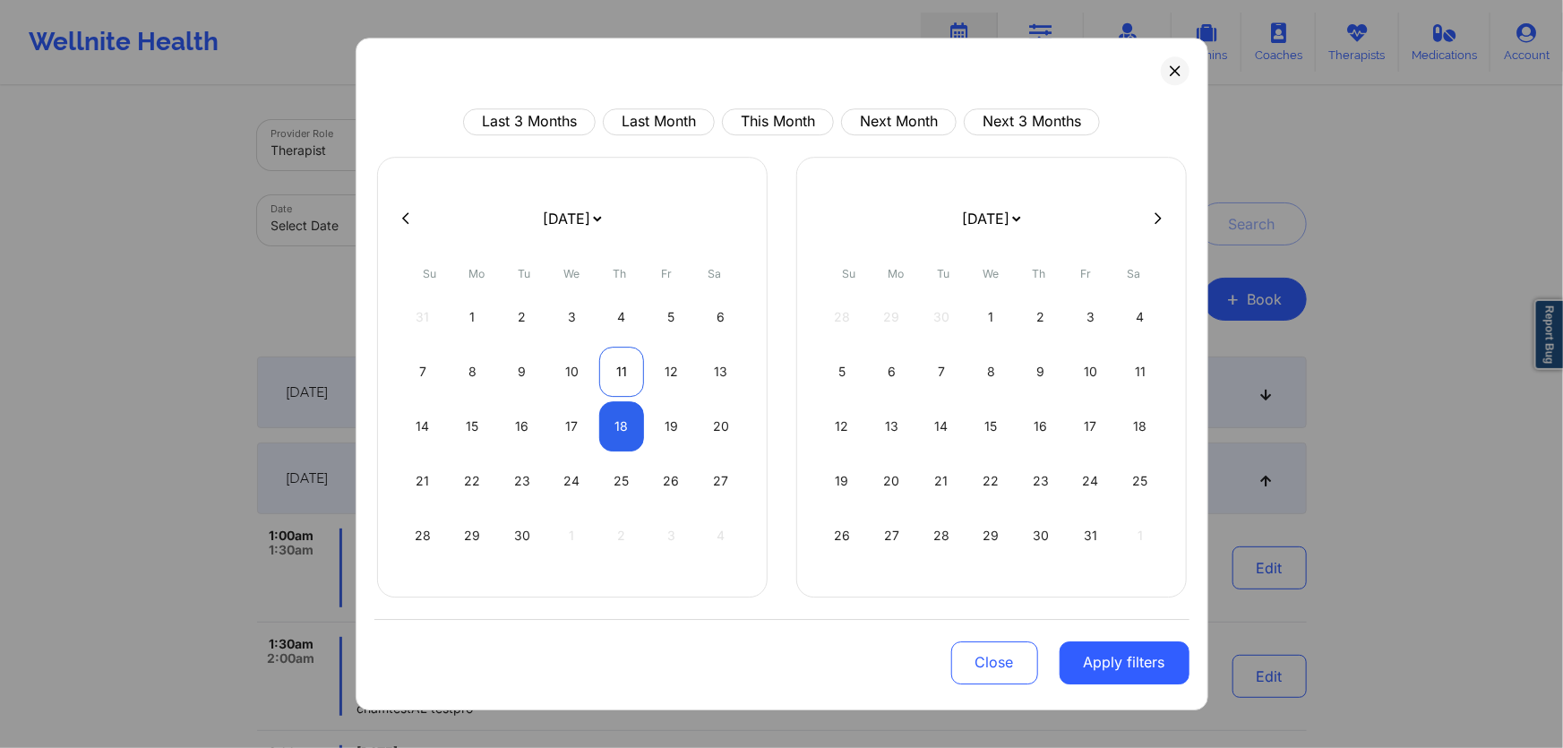
select select "2025-8"
select select "2025-9"
select select "2025-8"
select select "2025-9"
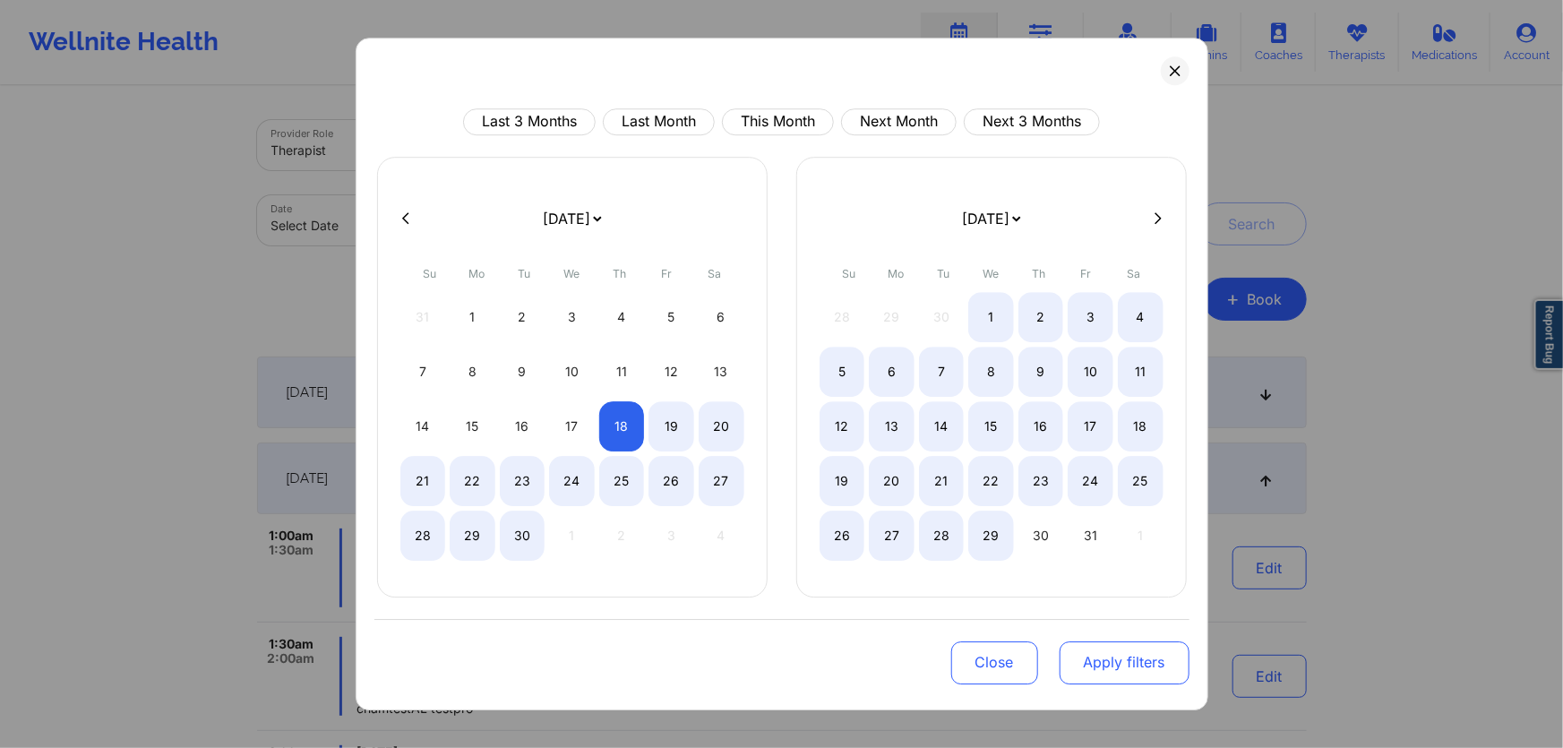
click at [1099, 664] on button "Apply filters" at bounding box center [1124, 662] width 130 height 43
select select "2025-8"
select select "2025-9"
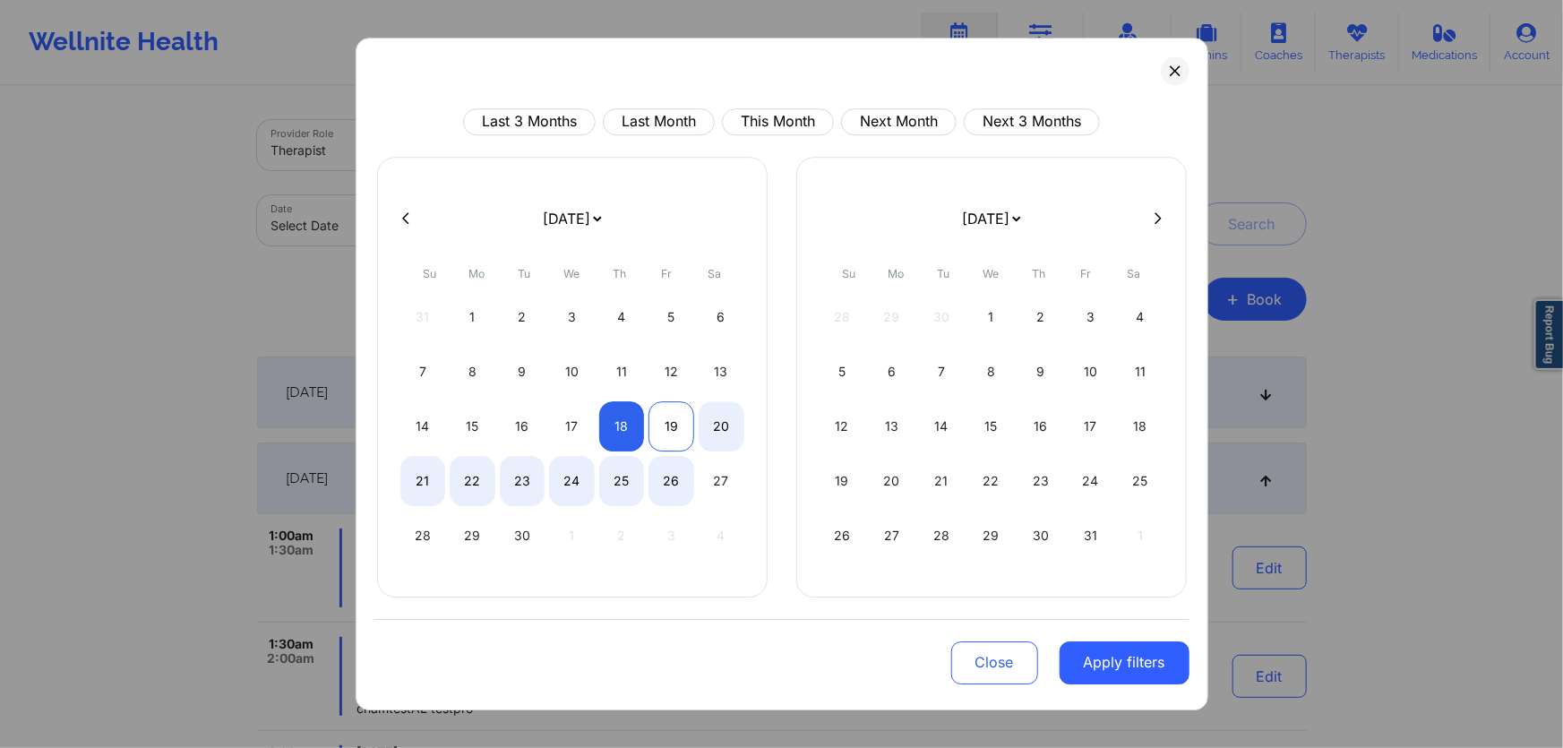
select select "2025-8"
select select "2025-9"
click at [661, 432] on div "19" at bounding box center [671, 426] width 46 height 50
select select "2025-8"
select select "2025-9"
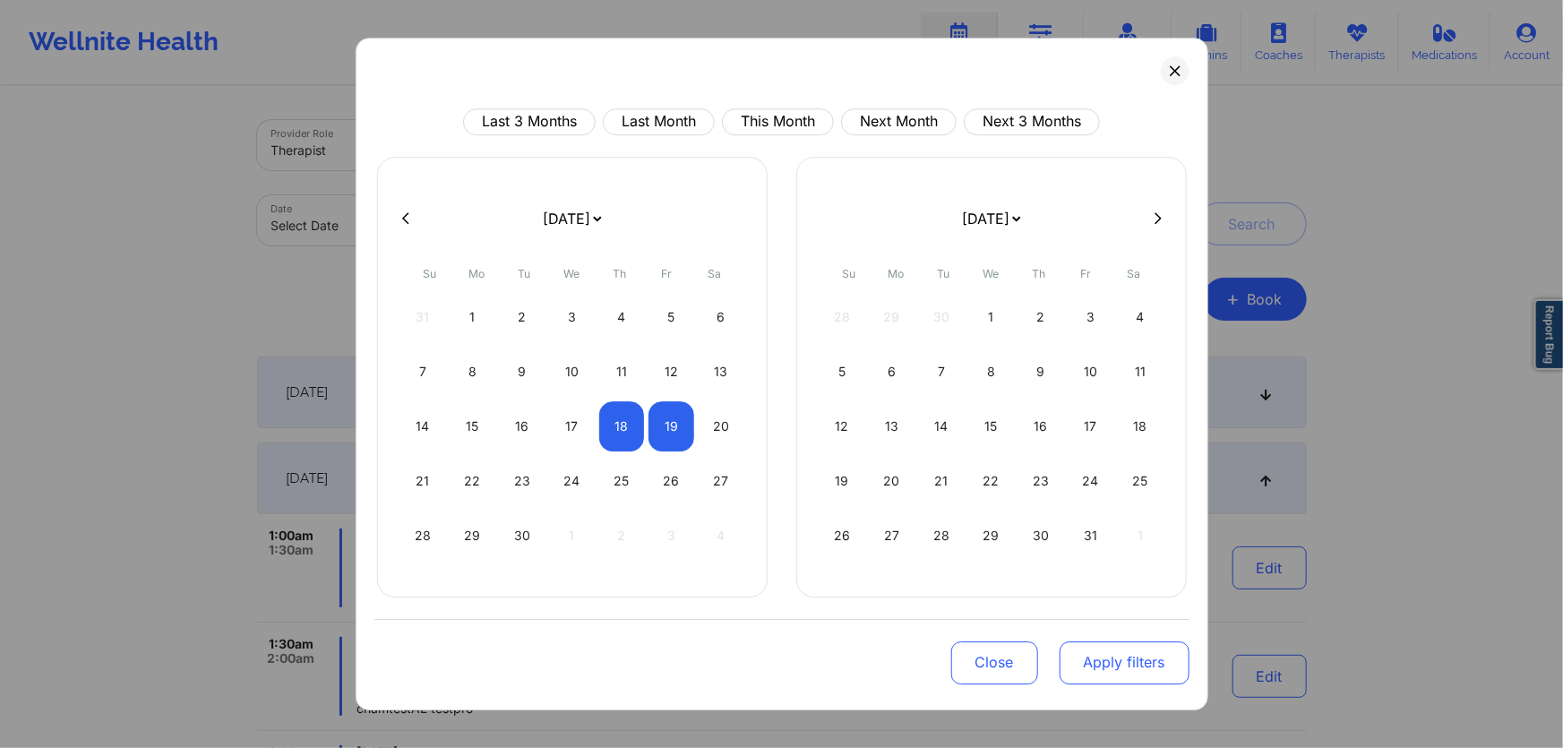
click at [1093, 651] on button "Apply filters" at bounding box center [1124, 662] width 130 height 43
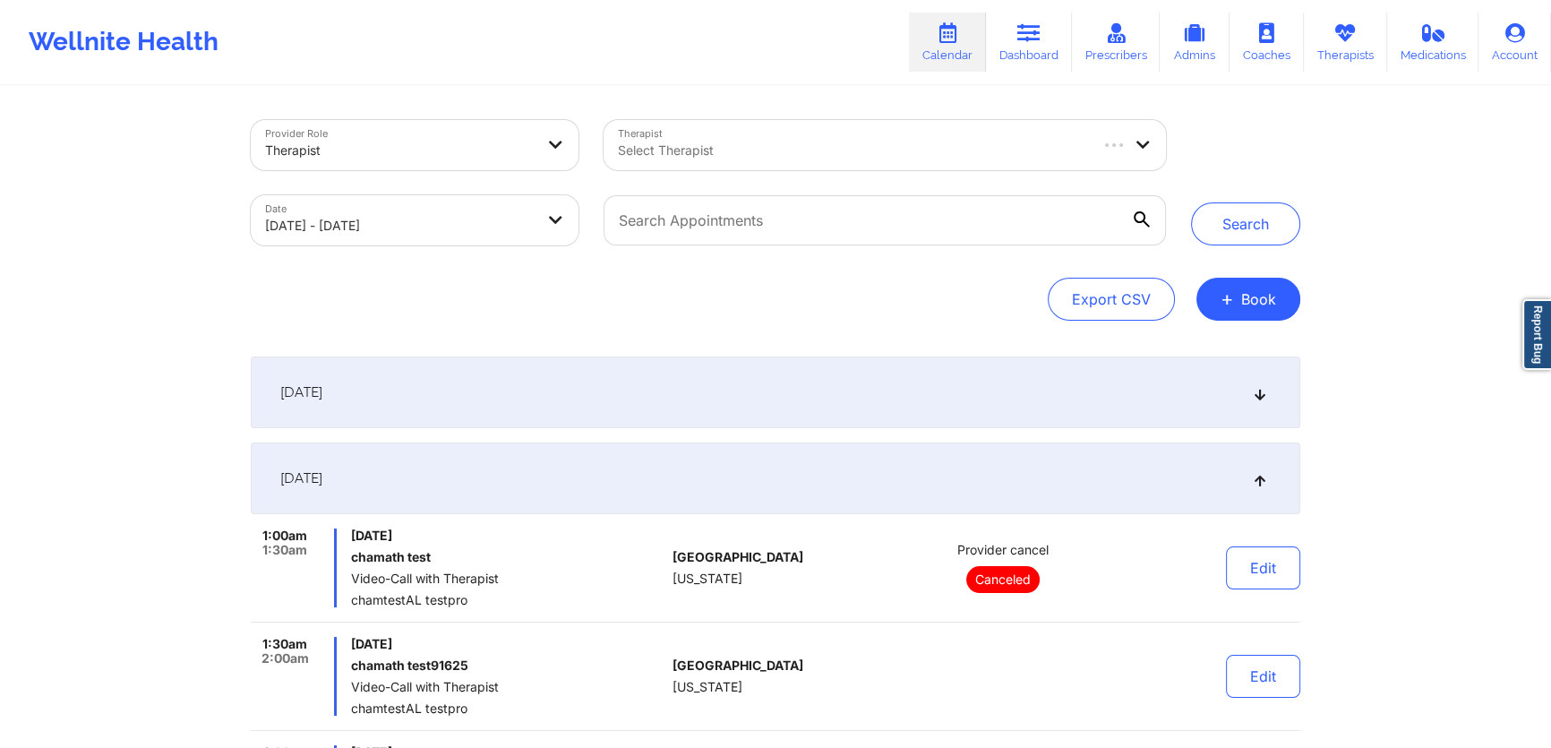
click at [881, 145] on div at bounding box center [852, 150] width 468 height 21
click at [755, 129] on div "Select Therapist" at bounding box center [846, 145] width 484 height 50
paste input "Kimberly Jones Searcy"
type input "Kimberly Jones Searcy"
paste input "Kimberly Jones Searcy"
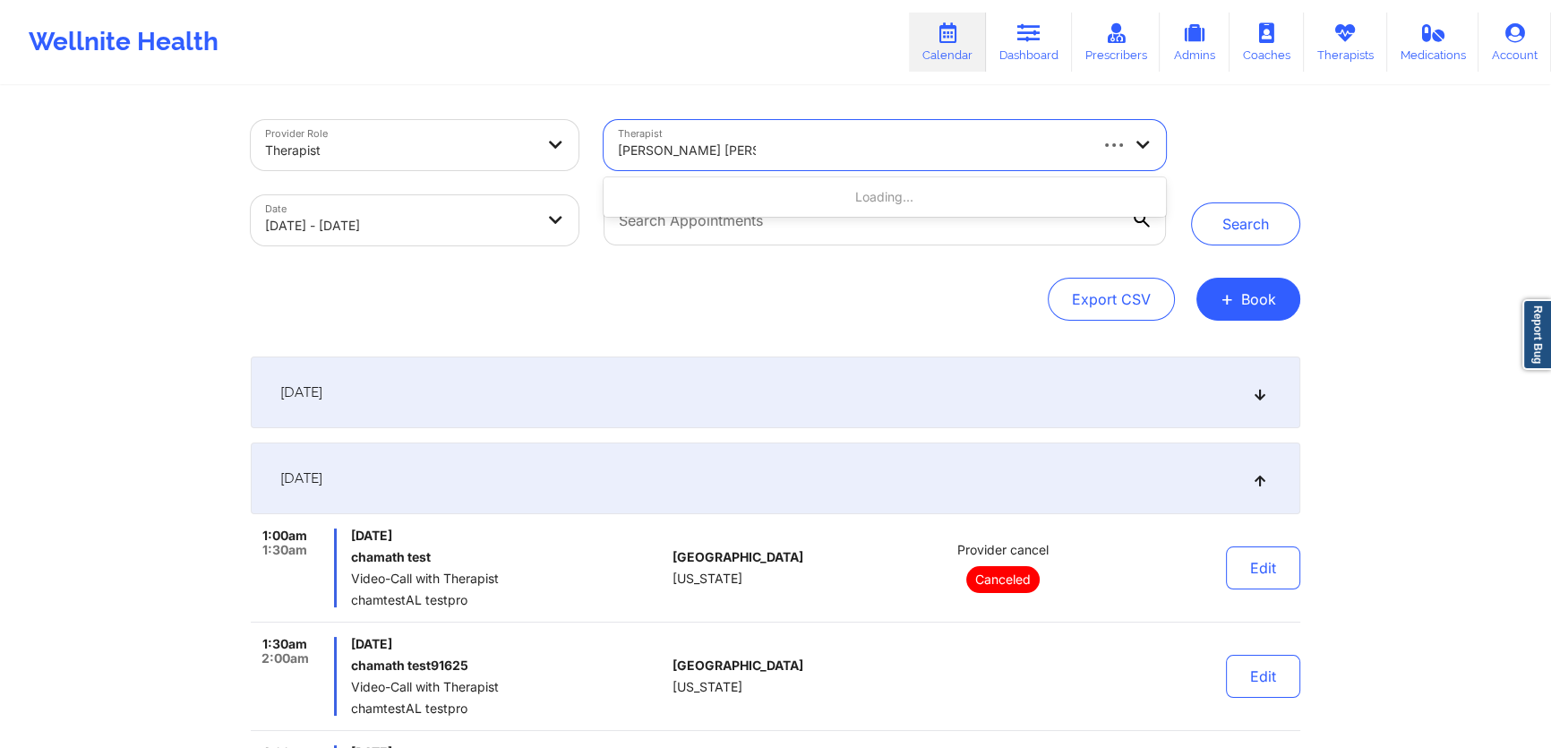
type input "Kimberly Jones Searcy"
type input "keith"
click at [767, 135] on div "Select Therapist" at bounding box center [846, 145] width 484 height 50
type input "renee"
click at [512, 149] on div at bounding box center [399, 150] width 269 height 21
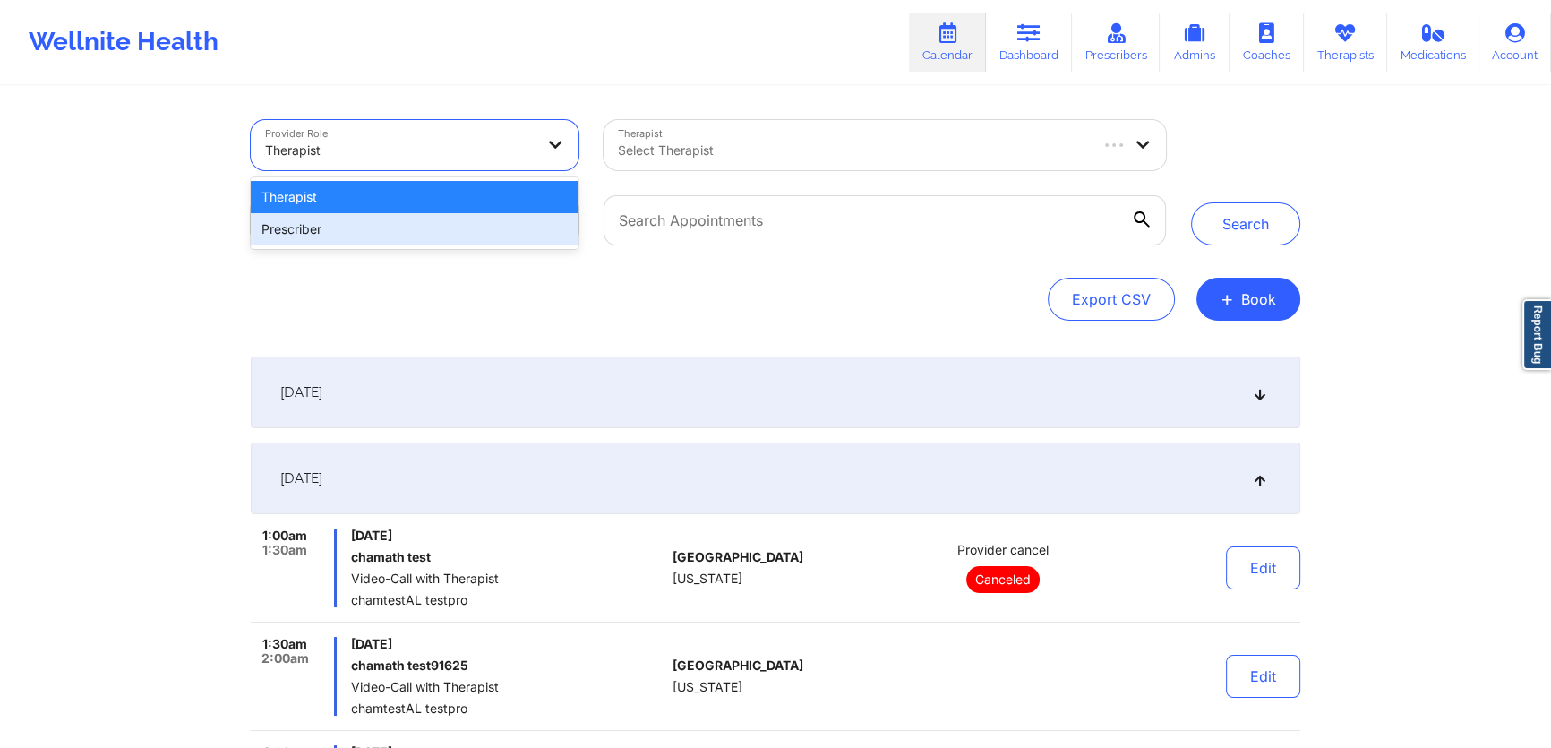
click at [432, 229] on div "Prescriber" at bounding box center [415, 229] width 328 height 32
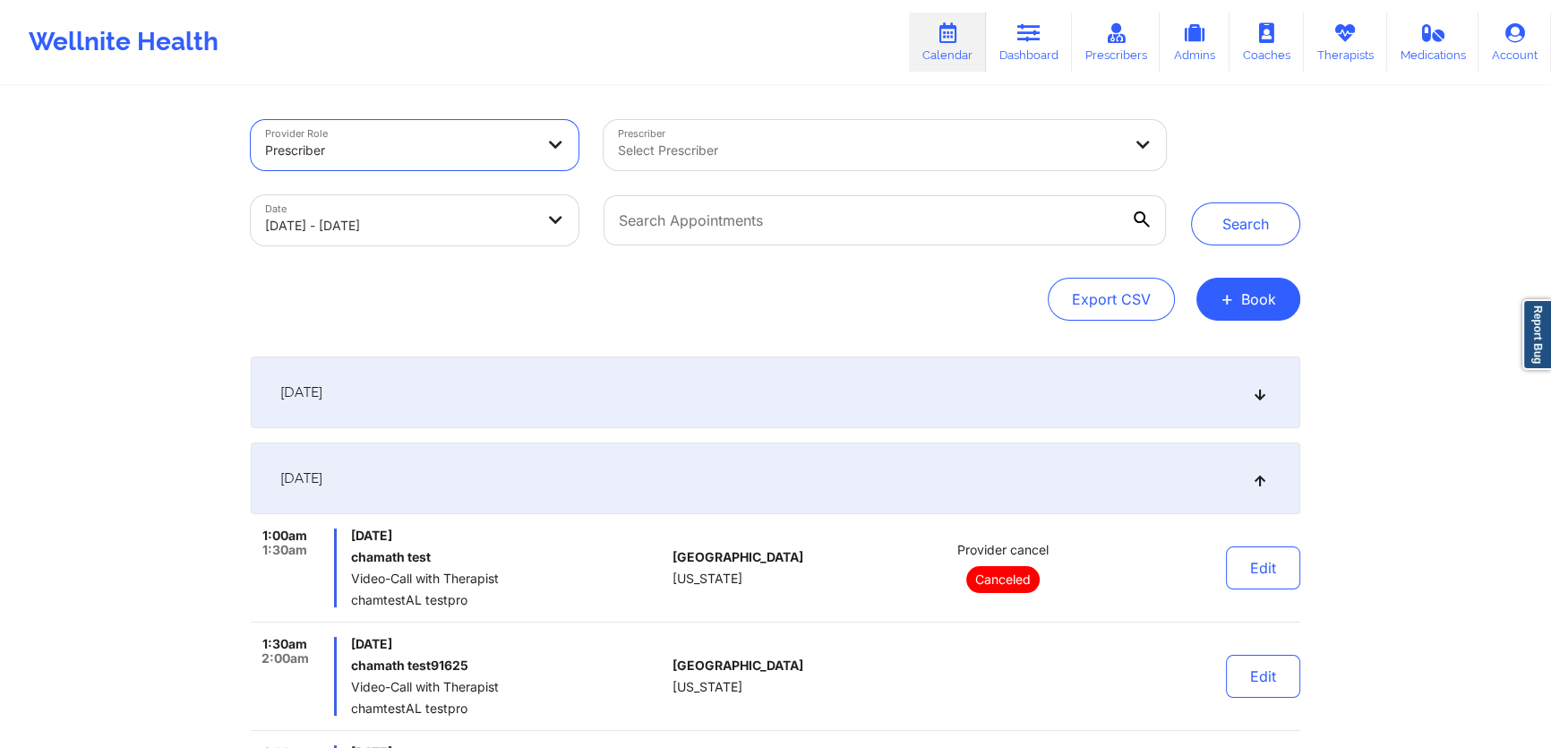
click at [750, 158] on div at bounding box center [870, 150] width 504 height 21
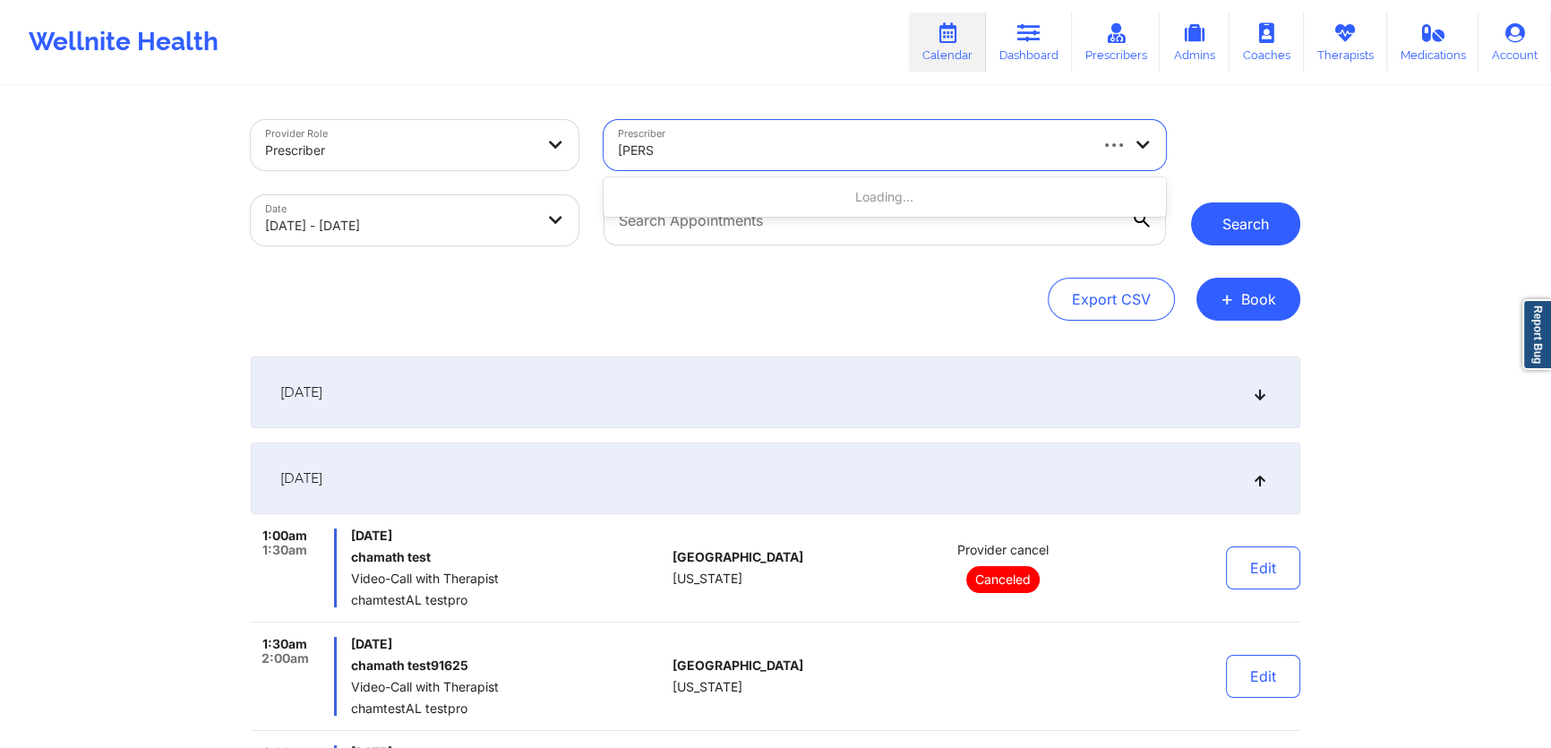
type input "renee"
click at [1252, 226] on button "Search" at bounding box center [1245, 223] width 109 height 43
click at [830, 161] on div "Select Prescriber" at bounding box center [846, 145] width 484 height 50
type input "rene"
click at [801, 302] on div "Export CSV + Book" at bounding box center [775, 299] width 1049 height 43
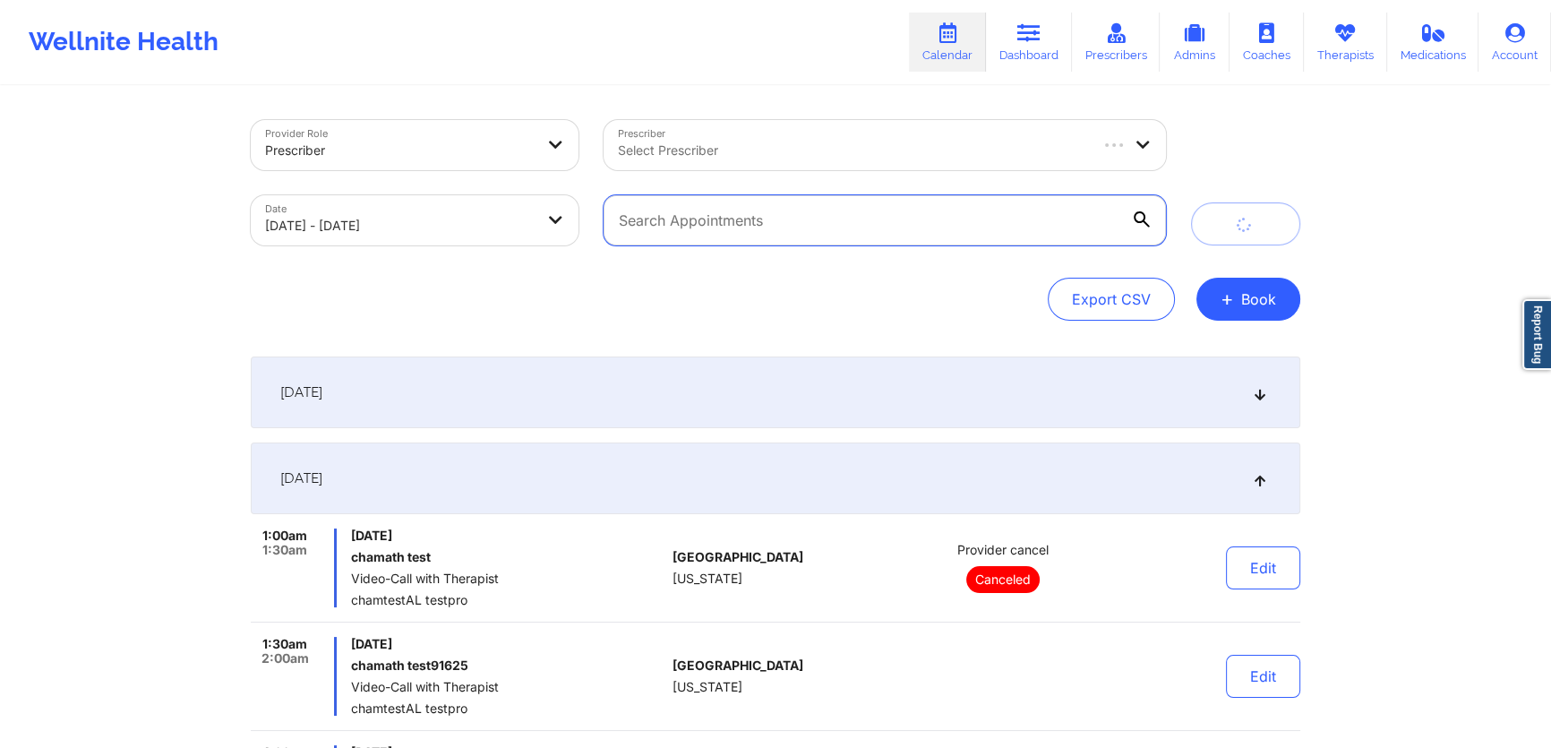
click at [801, 232] on input "text" at bounding box center [885, 220] width 562 height 50
click at [776, 296] on div "Export CSV + Book" at bounding box center [775, 299] width 1049 height 43
click at [850, 141] on div at bounding box center [852, 150] width 468 height 21
click at [520, 154] on div at bounding box center [399, 150] width 269 height 21
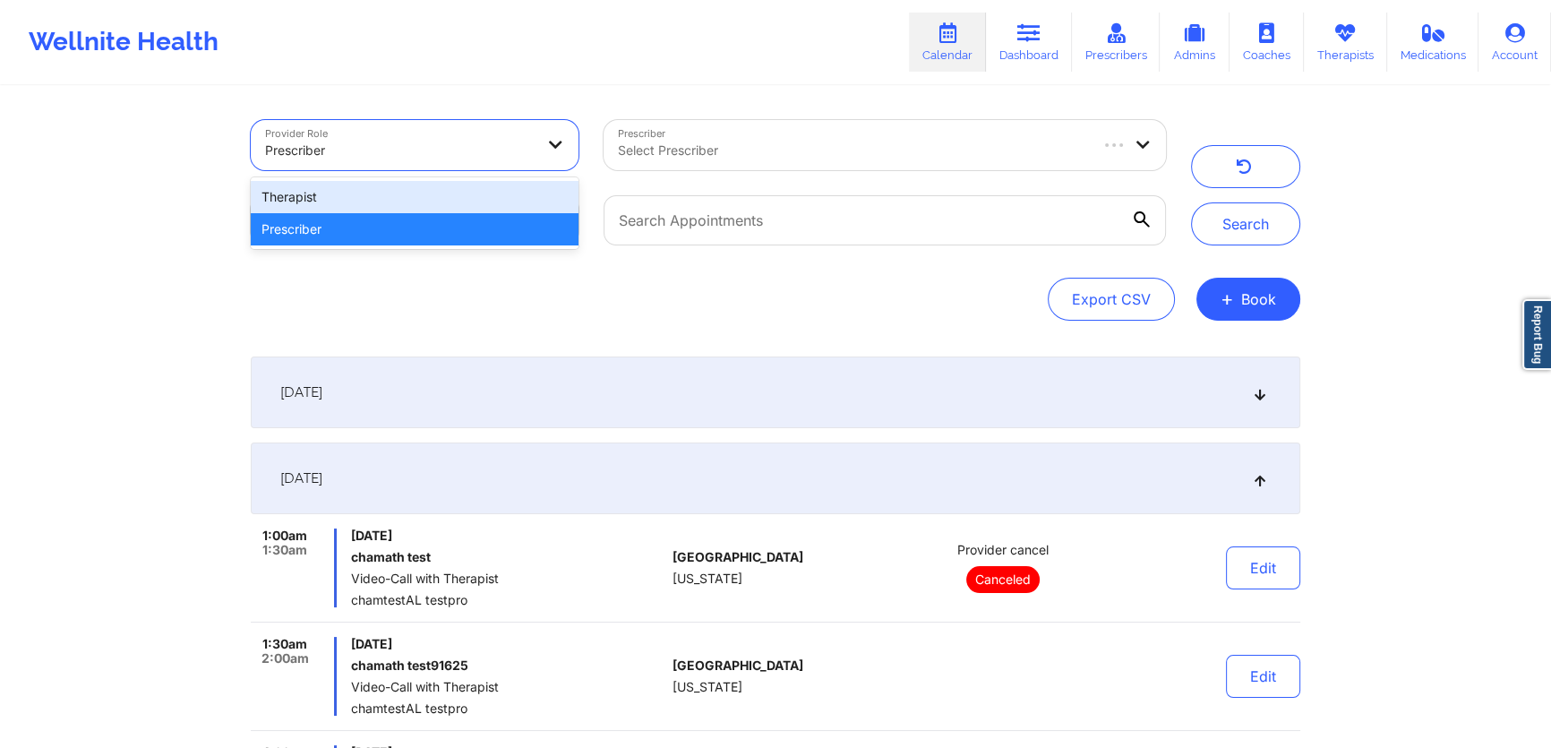
click at [462, 198] on div "Therapist" at bounding box center [415, 197] width 328 height 32
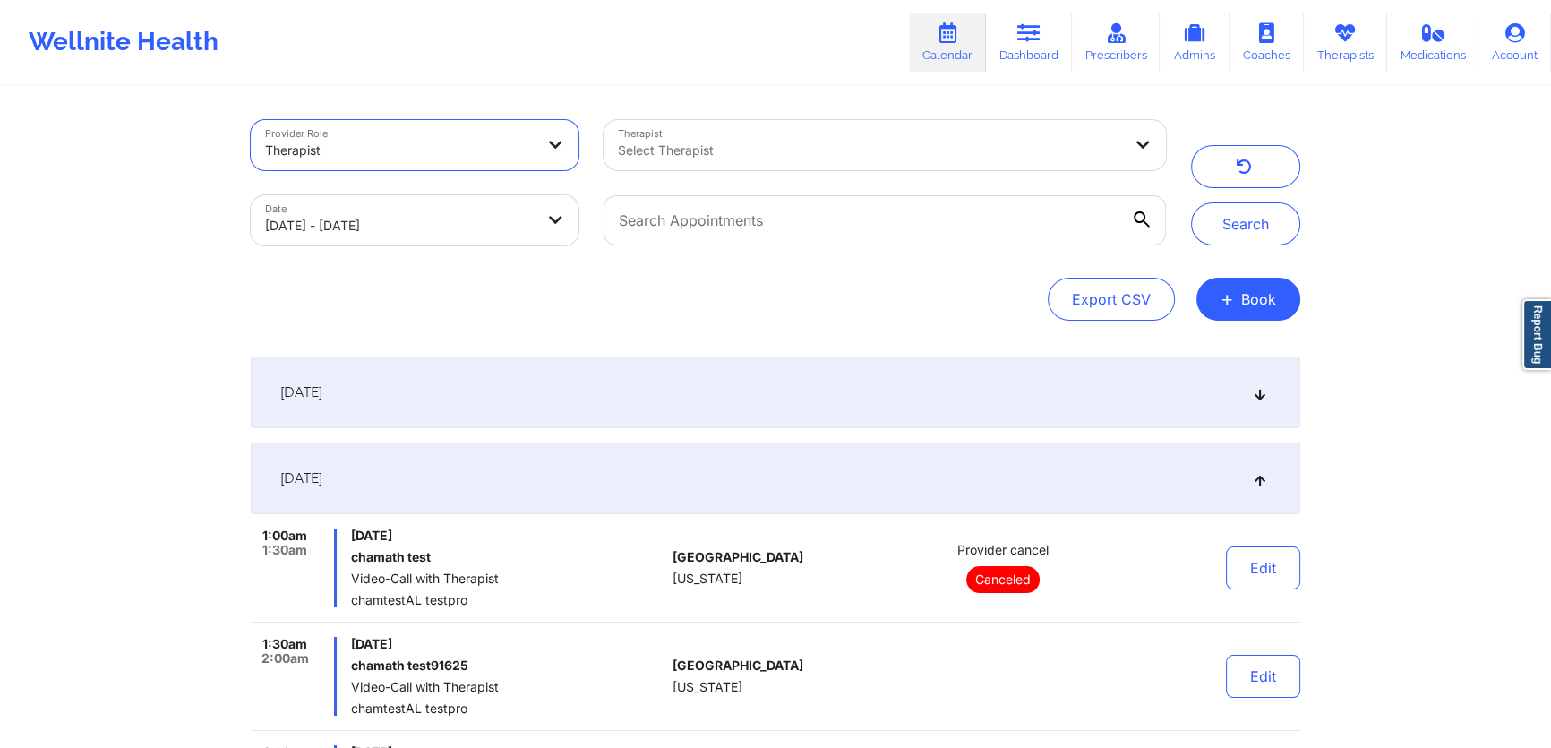
click at [695, 156] on div at bounding box center [870, 150] width 504 height 21
type input "jared"
type input "h"
type input "jared tor"
click at [810, 287] on div "Export CSV + Book" at bounding box center [775, 299] width 1049 height 43
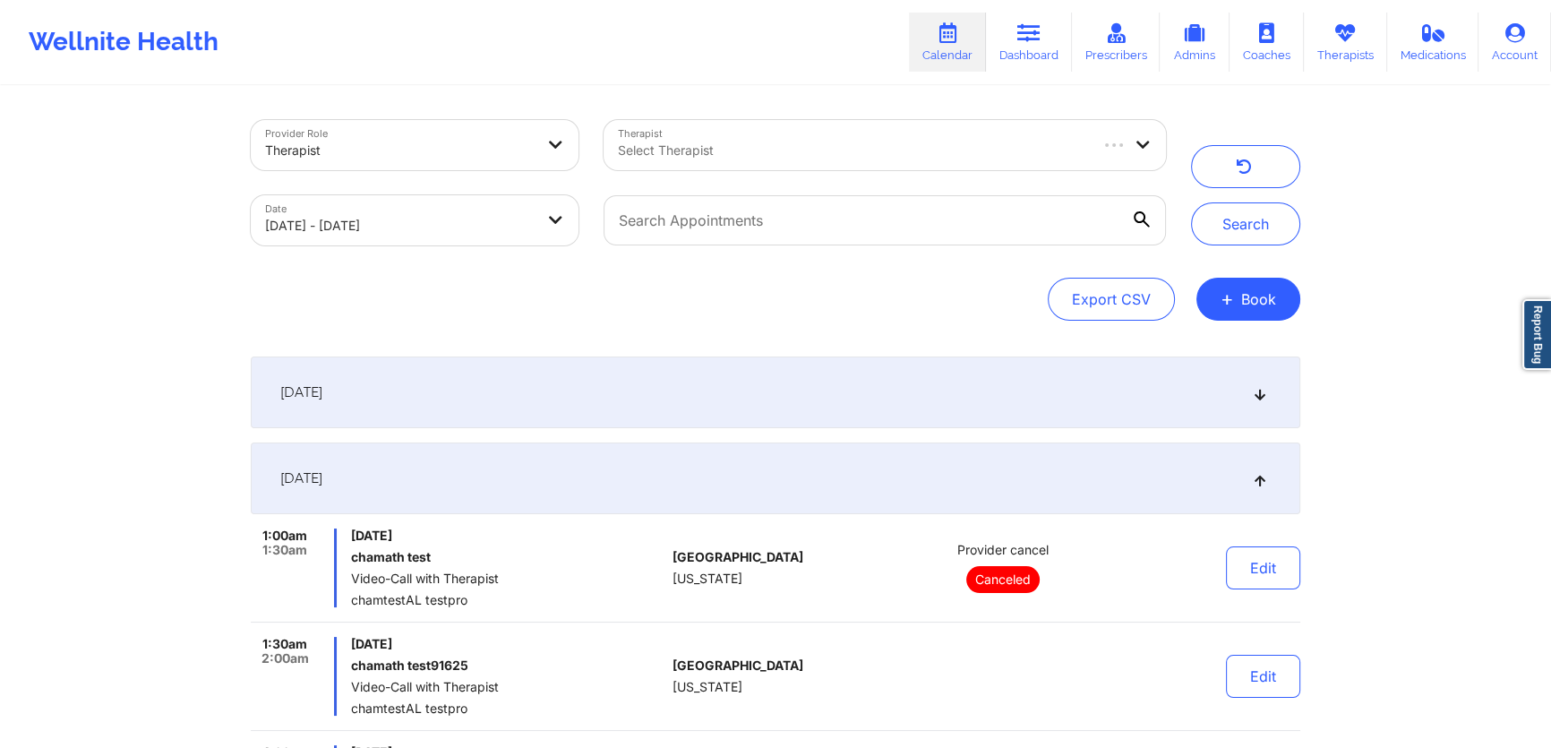
click at [713, 291] on div "Export CSV + Book" at bounding box center [775, 299] width 1049 height 43
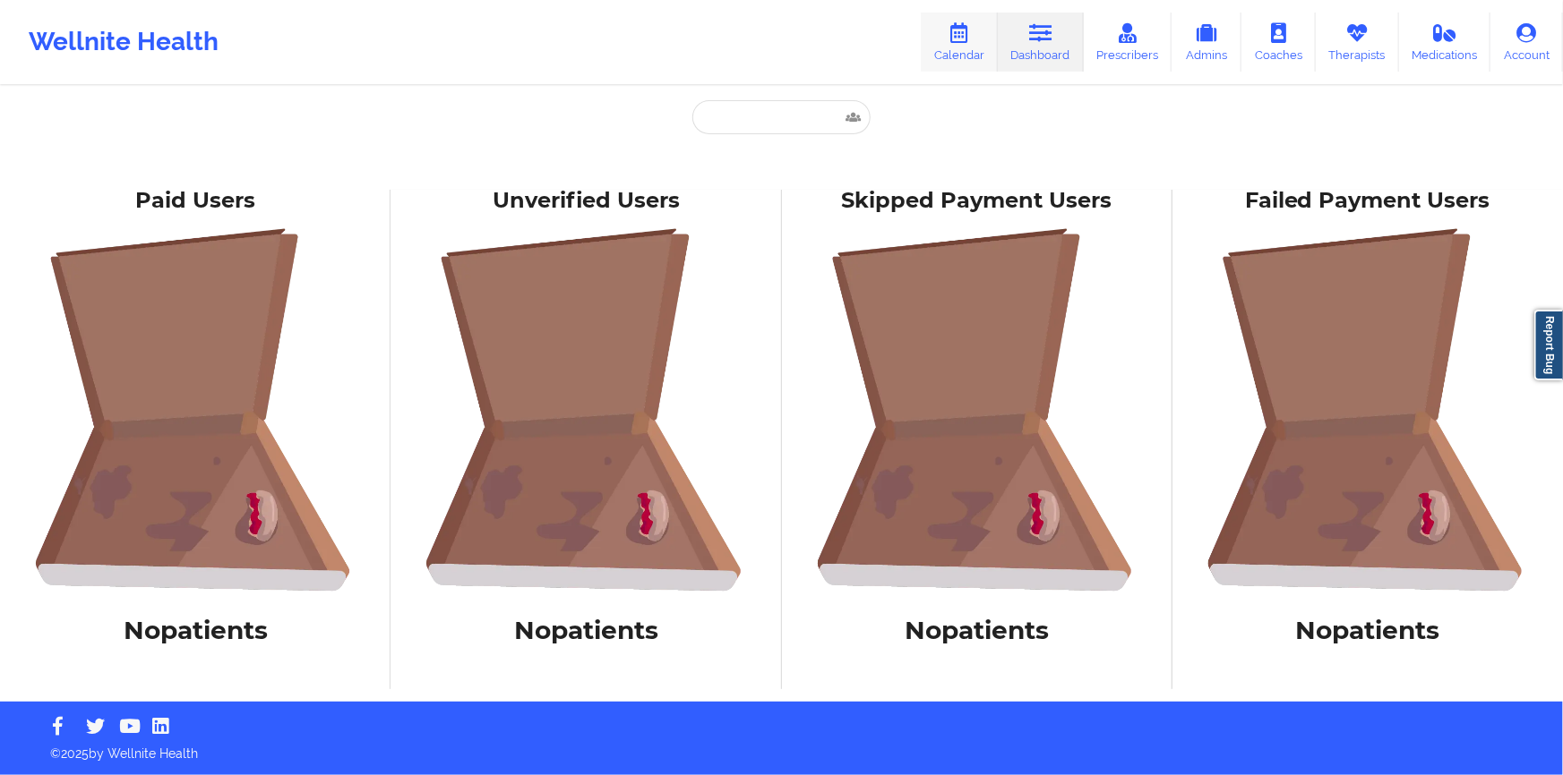
click at [944, 36] on link "Calendar" at bounding box center [959, 42] width 77 height 59
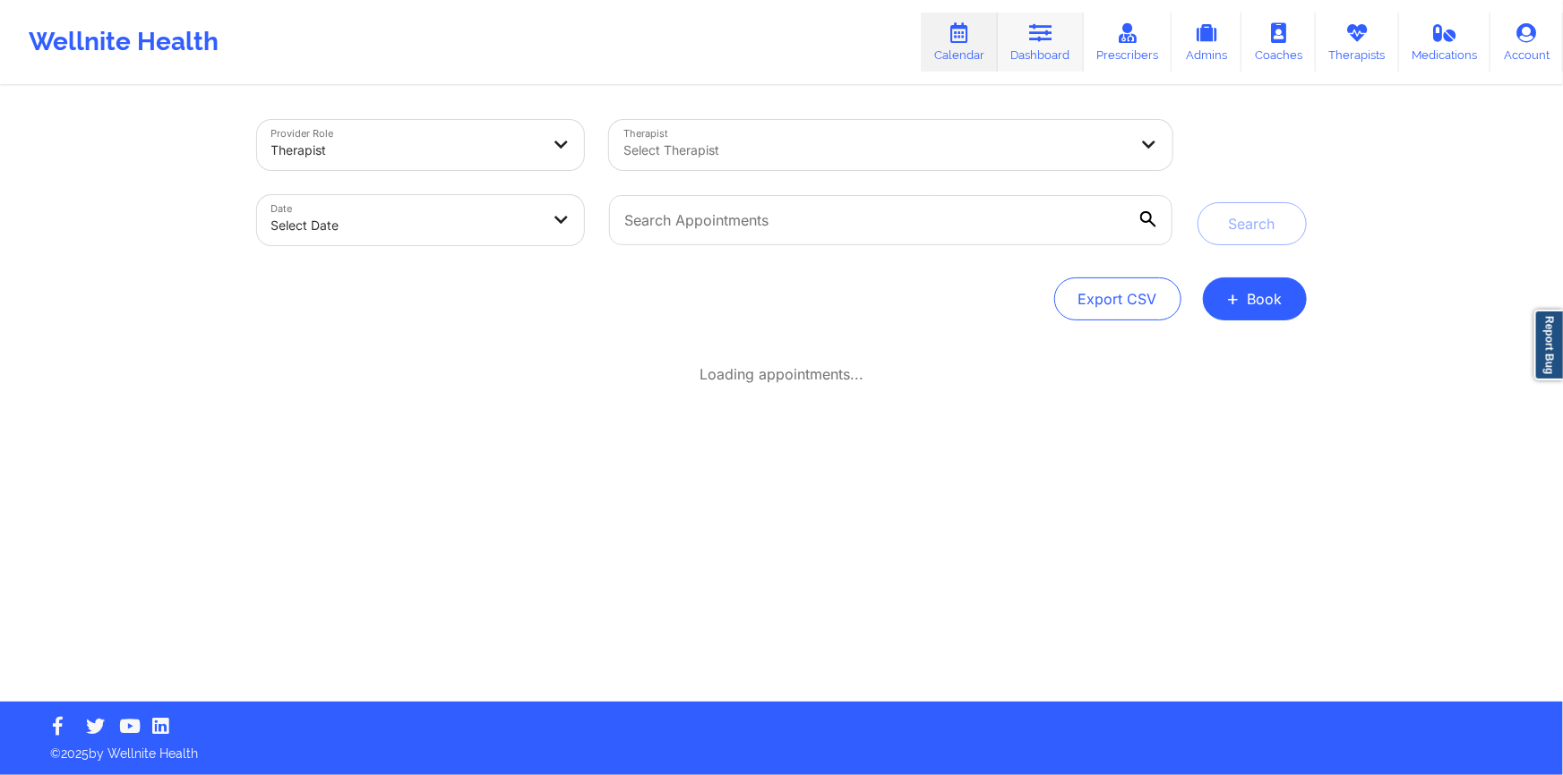
click at [1058, 60] on link "Dashboard" at bounding box center [1041, 42] width 86 height 59
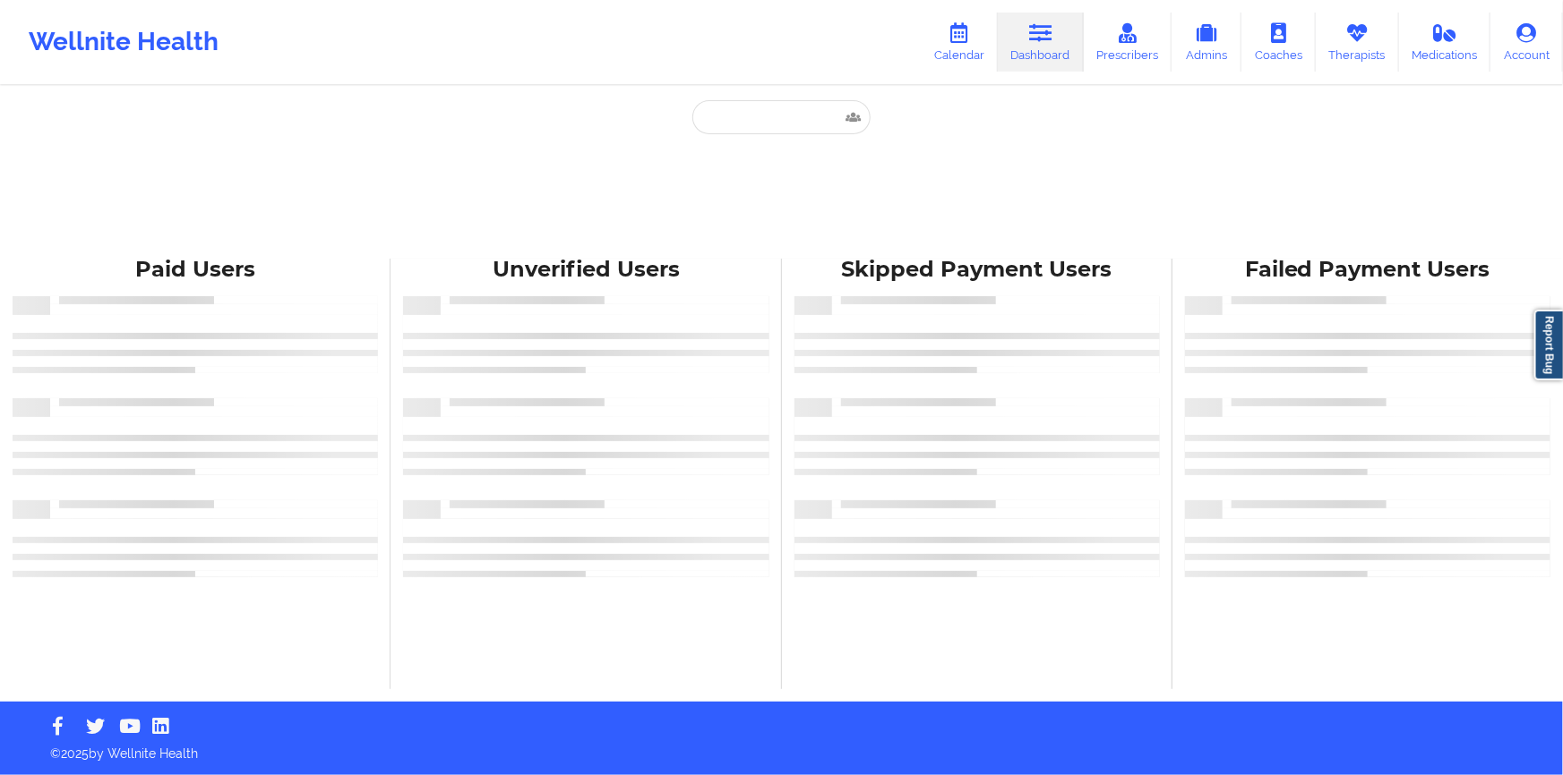
click at [466, 107] on div "Paid Unverified Skipped Failed Paid Users Unverified Users Skipped Payment User…" at bounding box center [781, 351] width 1563 height 702
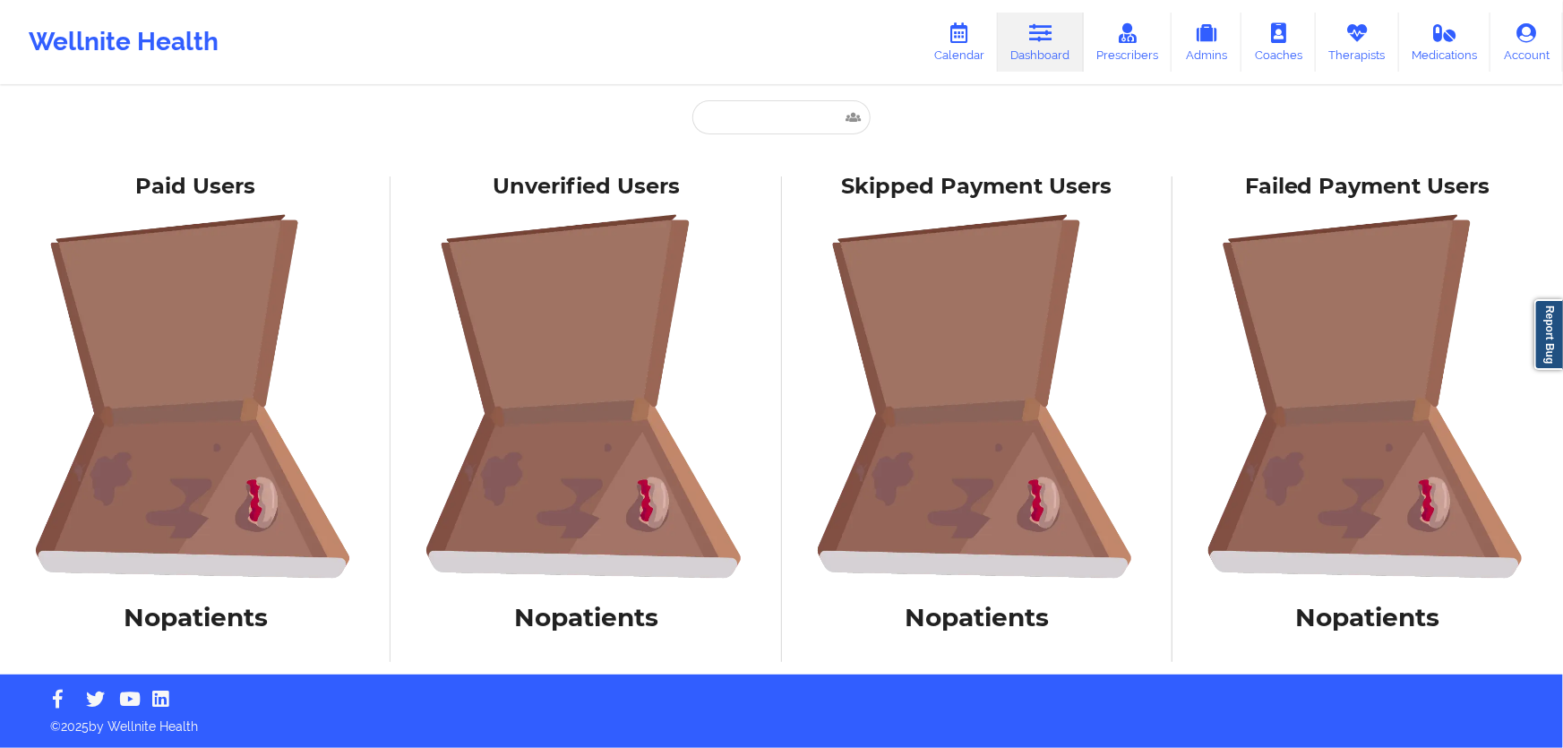
click at [772, 79] on div "Wellnite Health Calendar Dashboard Prescribers Admins Coaches Therapists Medica…" at bounding box center [781, 42] width 1563 height 84
click at [772, 110] on input "text" at bounding box center [780, 117] width 177 height 34
paste input "[EMAIL_ADDRESS][DOMAIN_NAME]"
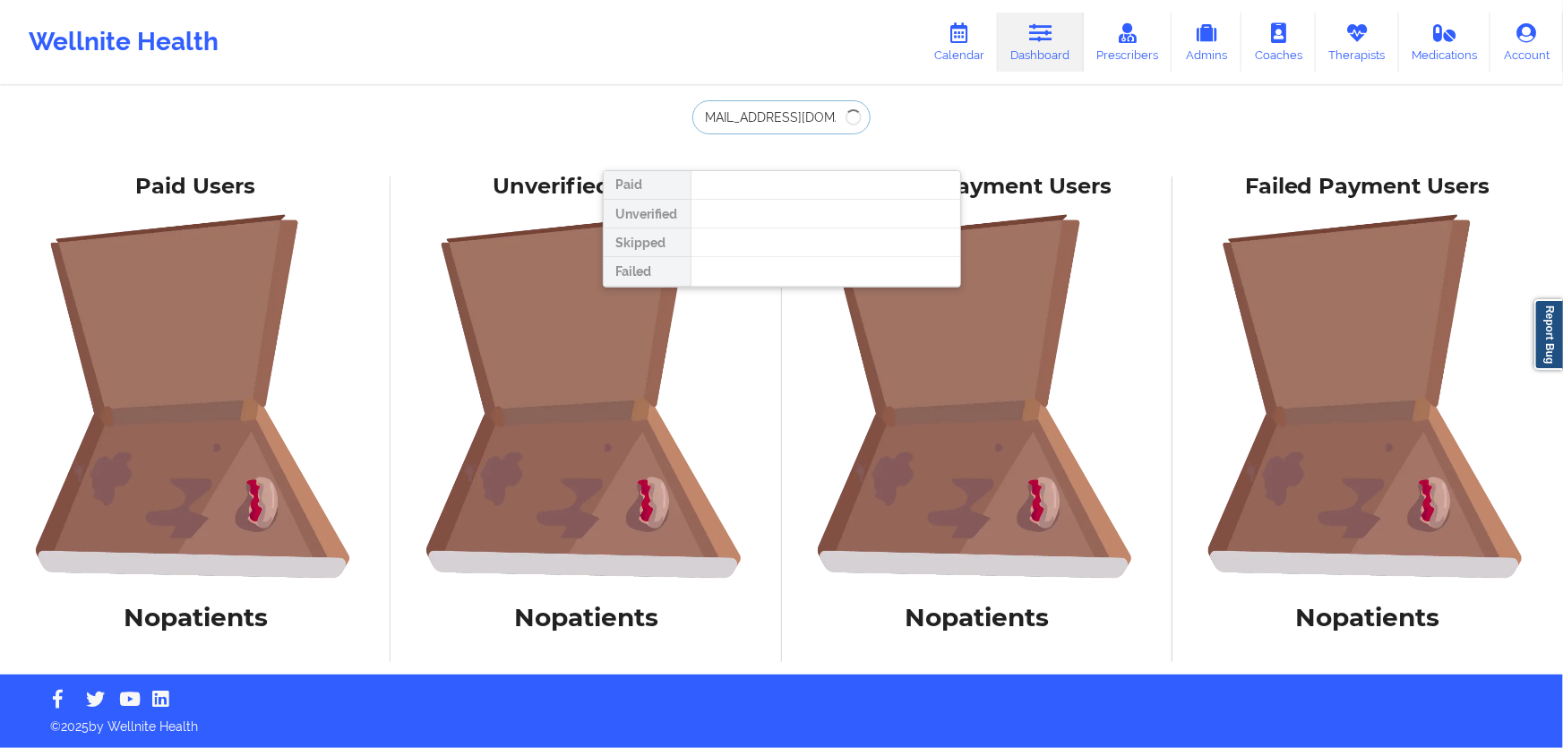
type input "[EMAIL_ADDRESS][DOMAIN_NAME]"
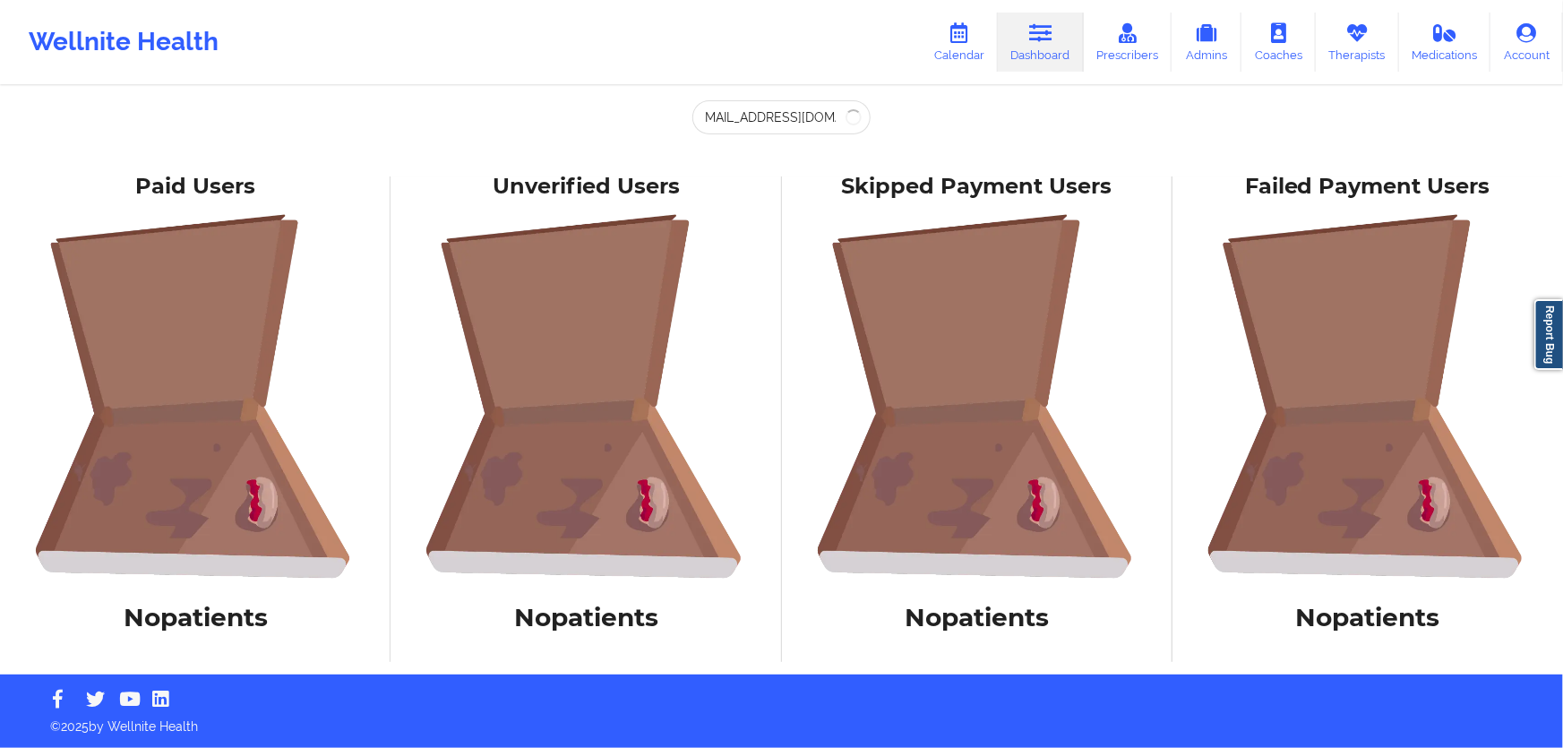
scroll to position [0, 0]
click at [721, 81] on div "Wellnite Health Calendar Dashboard Prescribers Admins Coaches Therapists Medica…" at bounding box center [781, 42] width 1563 height 84
click at [779, 125] on input "[EMAIL_ADDRESS][DOMAIN_NAME]" at bounding box center [780, 117] width 177 height 34
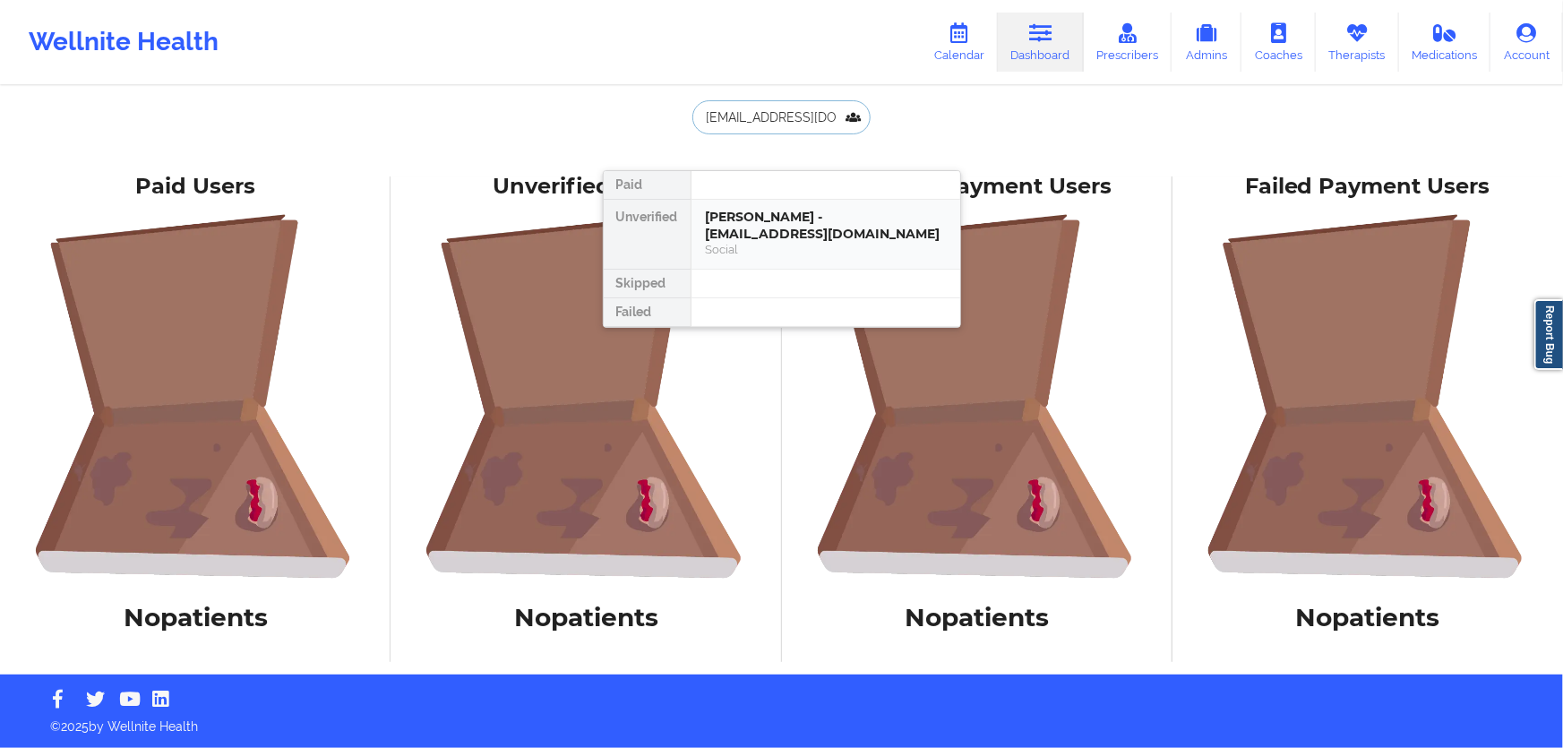
click at [776, 236] on div "[PERSON_NAME] - [EMAIL_ADDRESS][DOMAIN_NAME]" at bounding box center [826, 225] width 240 height 33
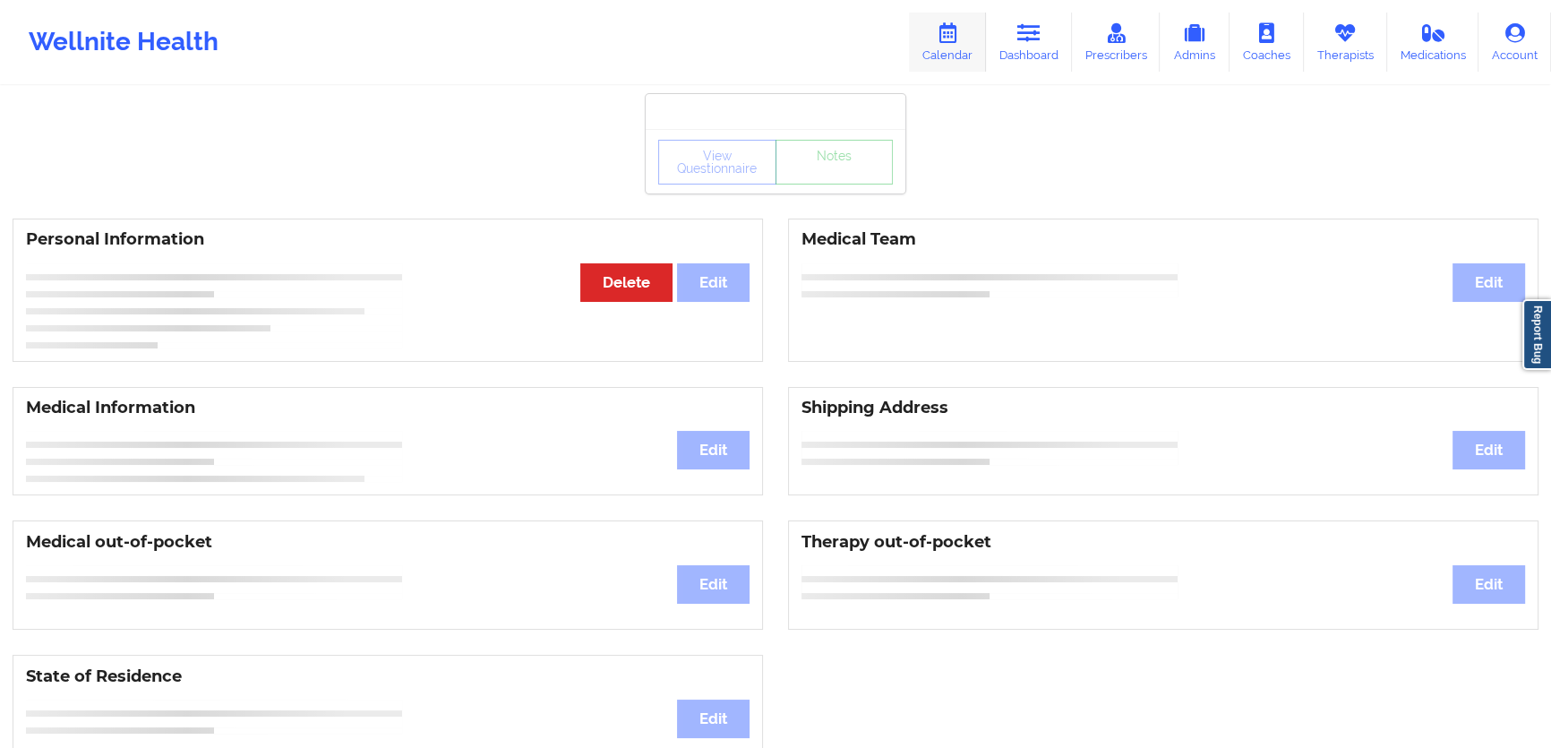
click at [930, 38] on link "Calendar" at bounding box center [947, 42] width 77 height 59
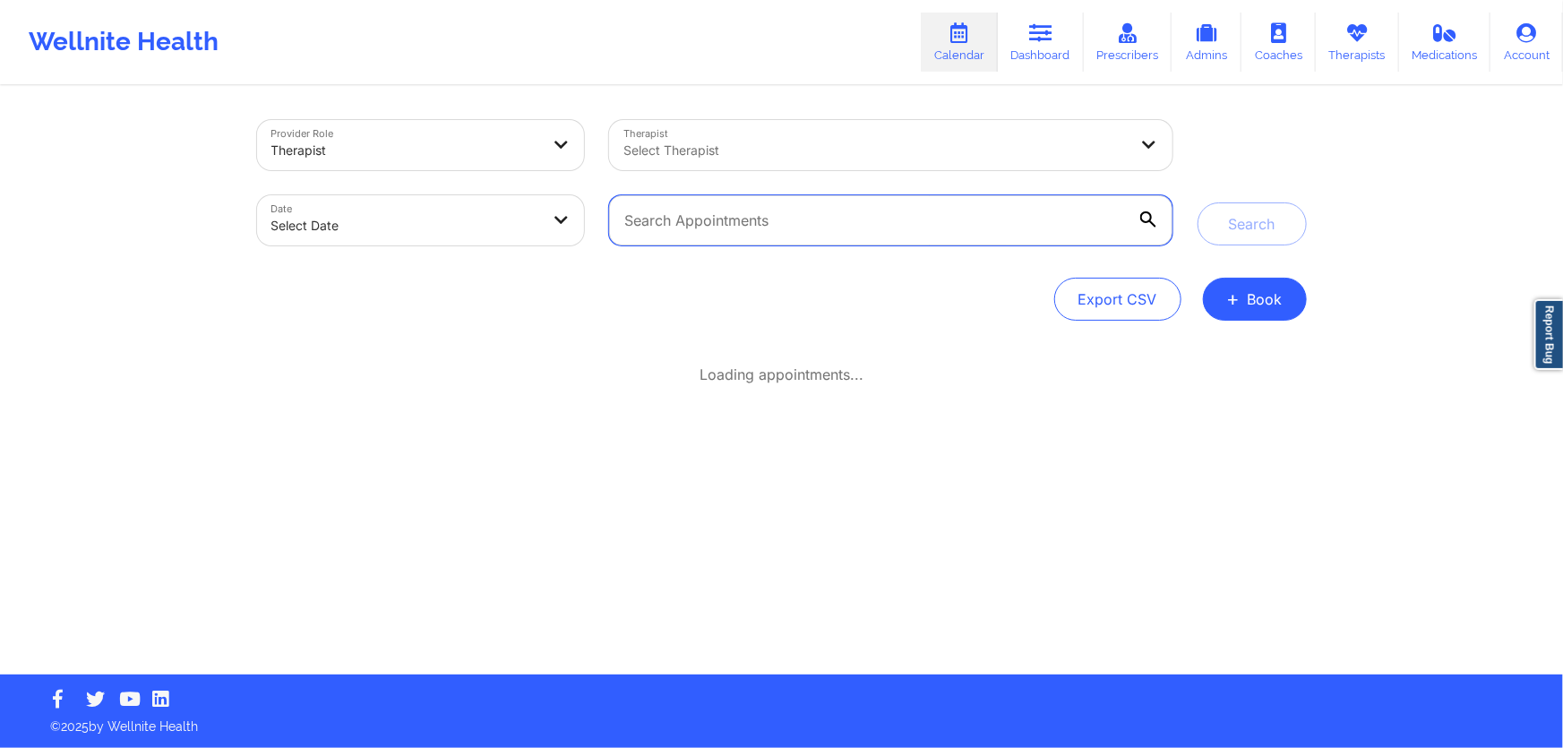
click at [751, 212] on input "text" at bounding box center [890, 220] width 562 height 50
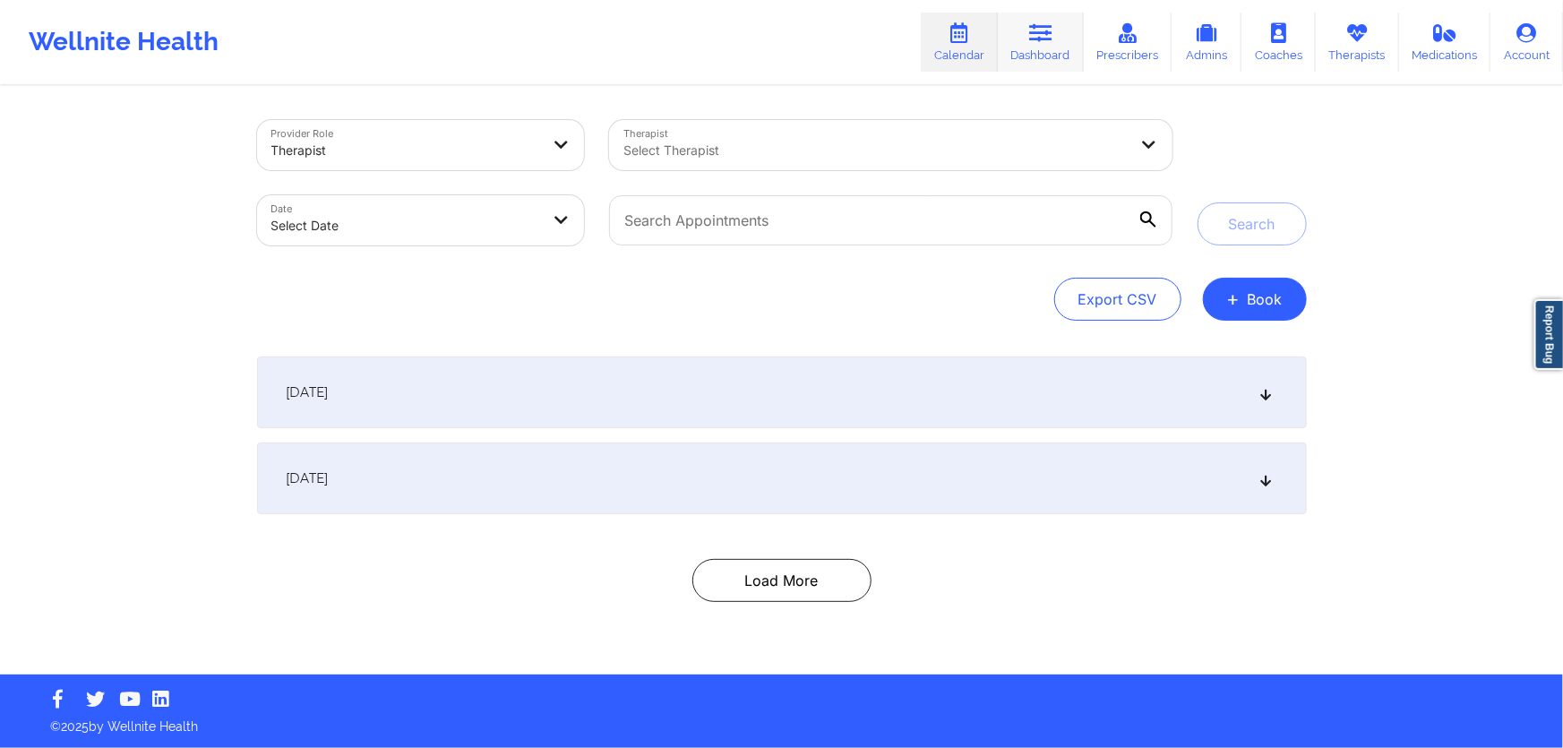
click at [1044, 36] on icon at bounding box center [1040, 33] width 23 height 20
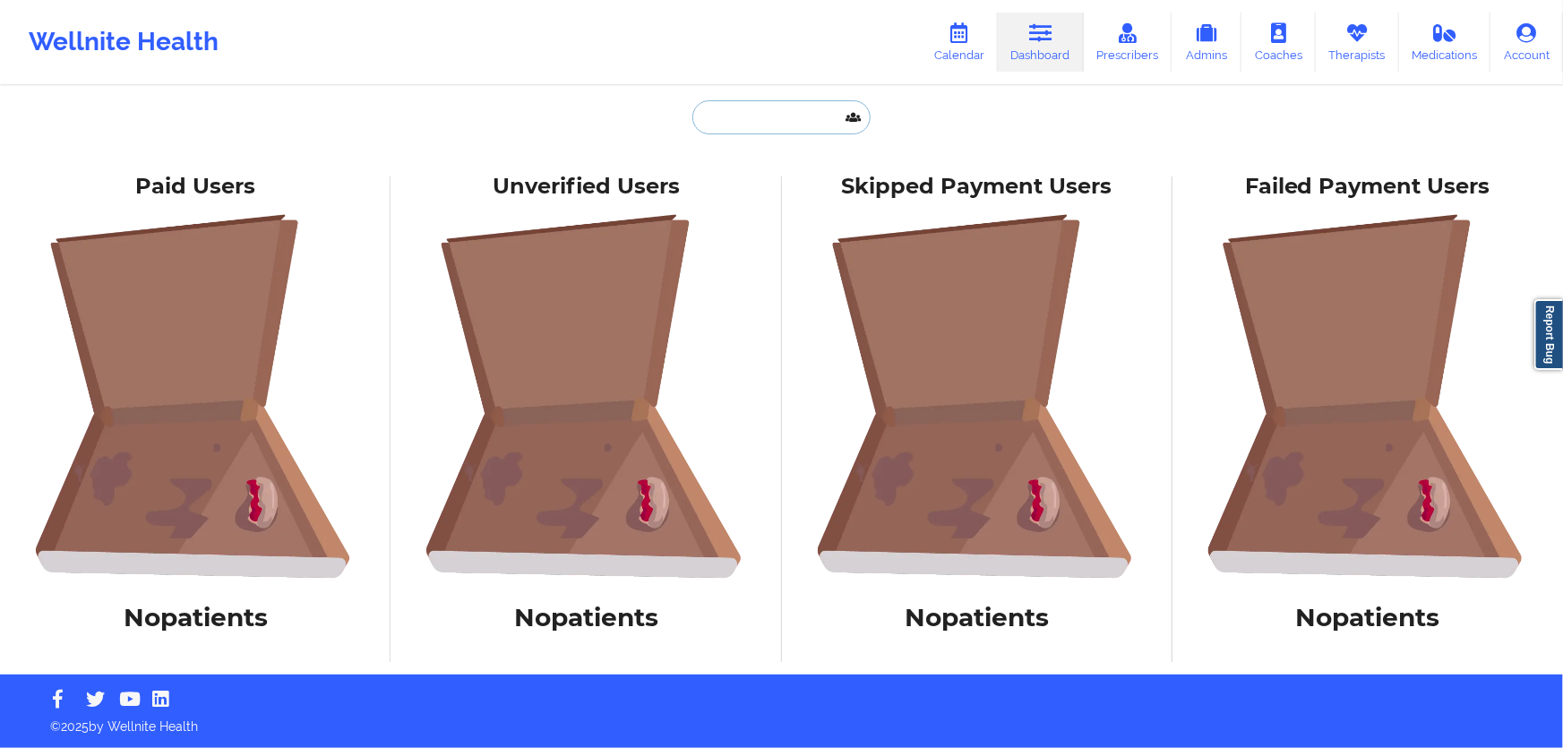
click at [775, 119] on input "text" at bounding box center [780, 117] width 177 height 34
paste input "mkimick5@gmail.com"
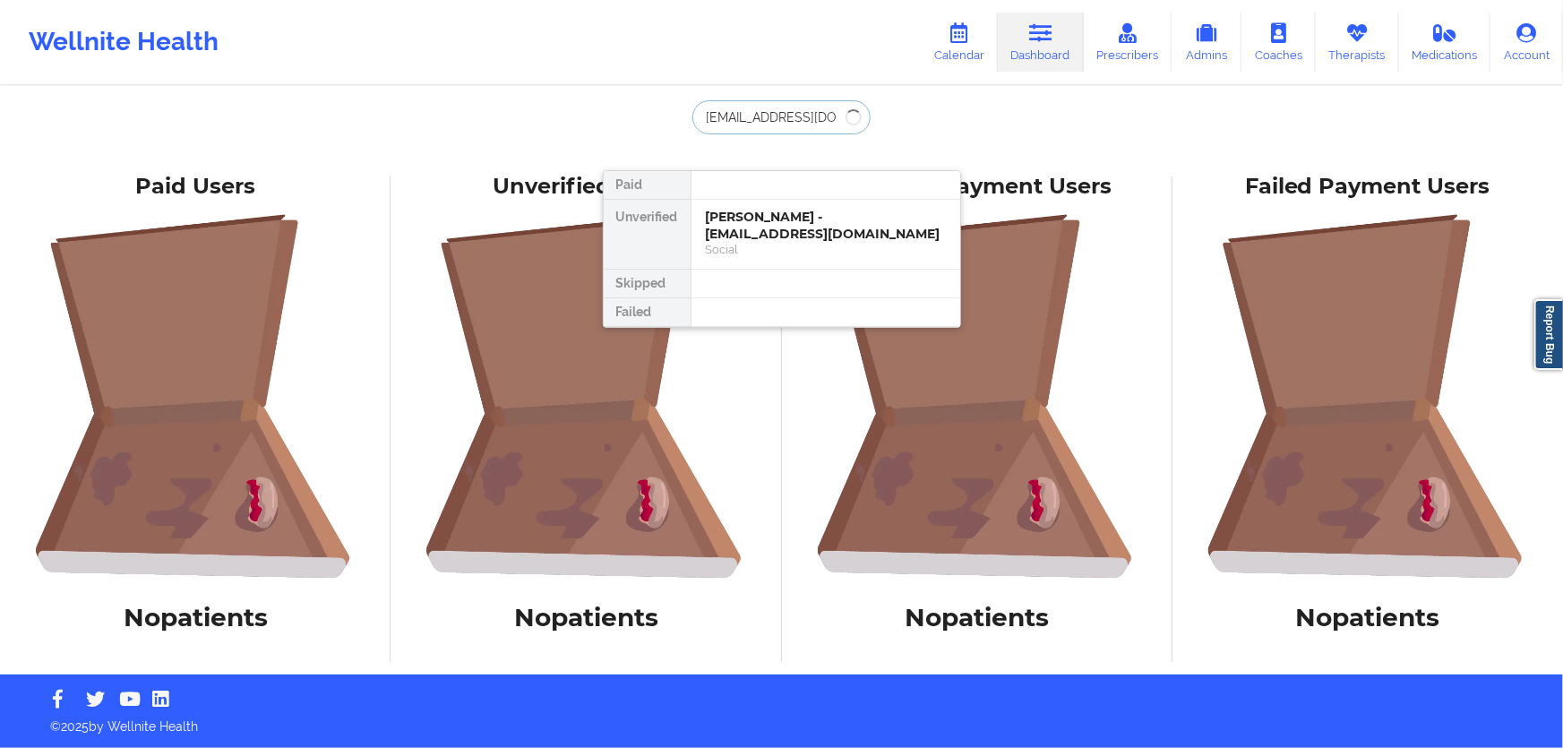
type input "mkimick5@gmail.com"
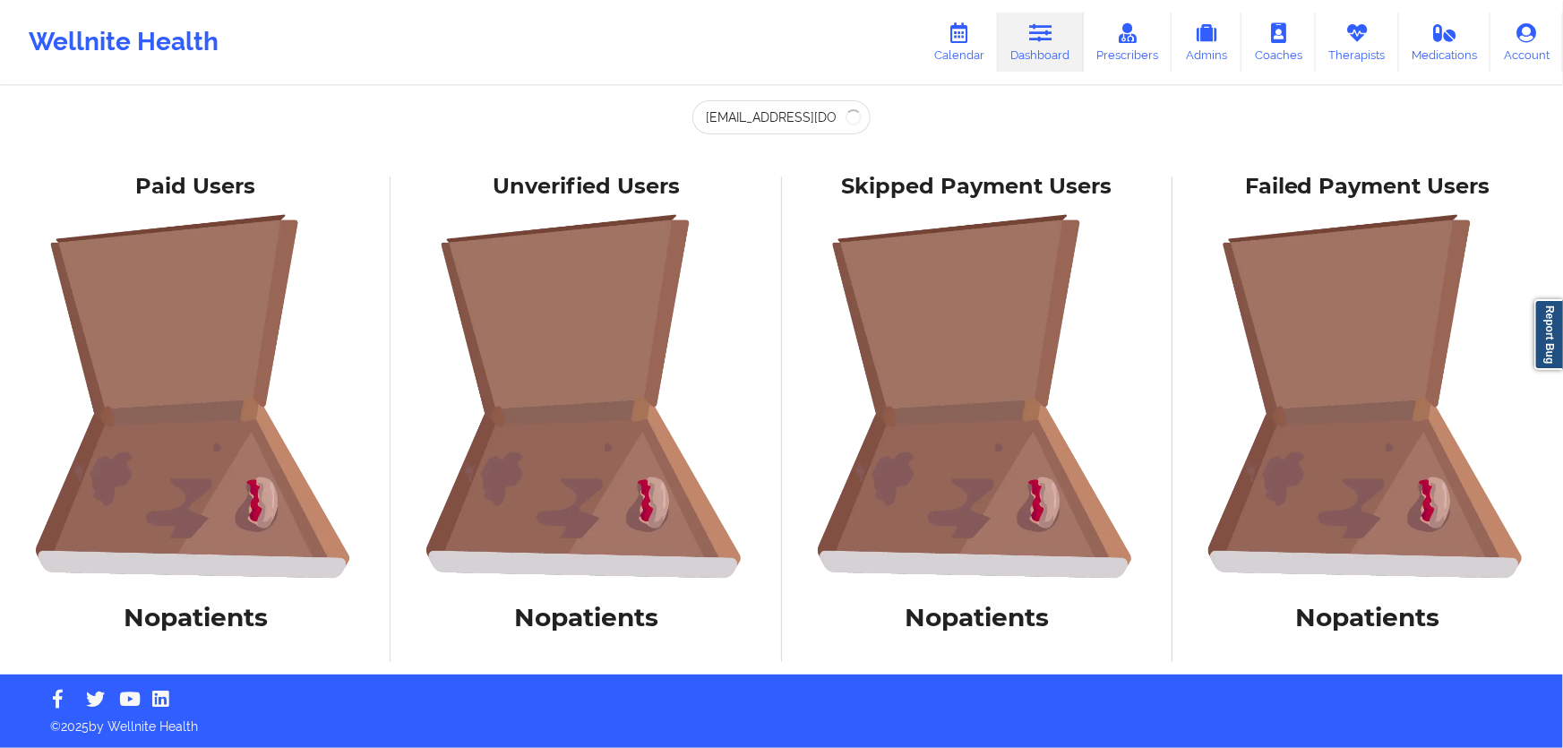
click at [401, 83] on div "Wellnite Health Calendar Dashboard Prescribers Admins Coaches Therapists Medica…" at bounding box center [781, 42] width 1563 height 84
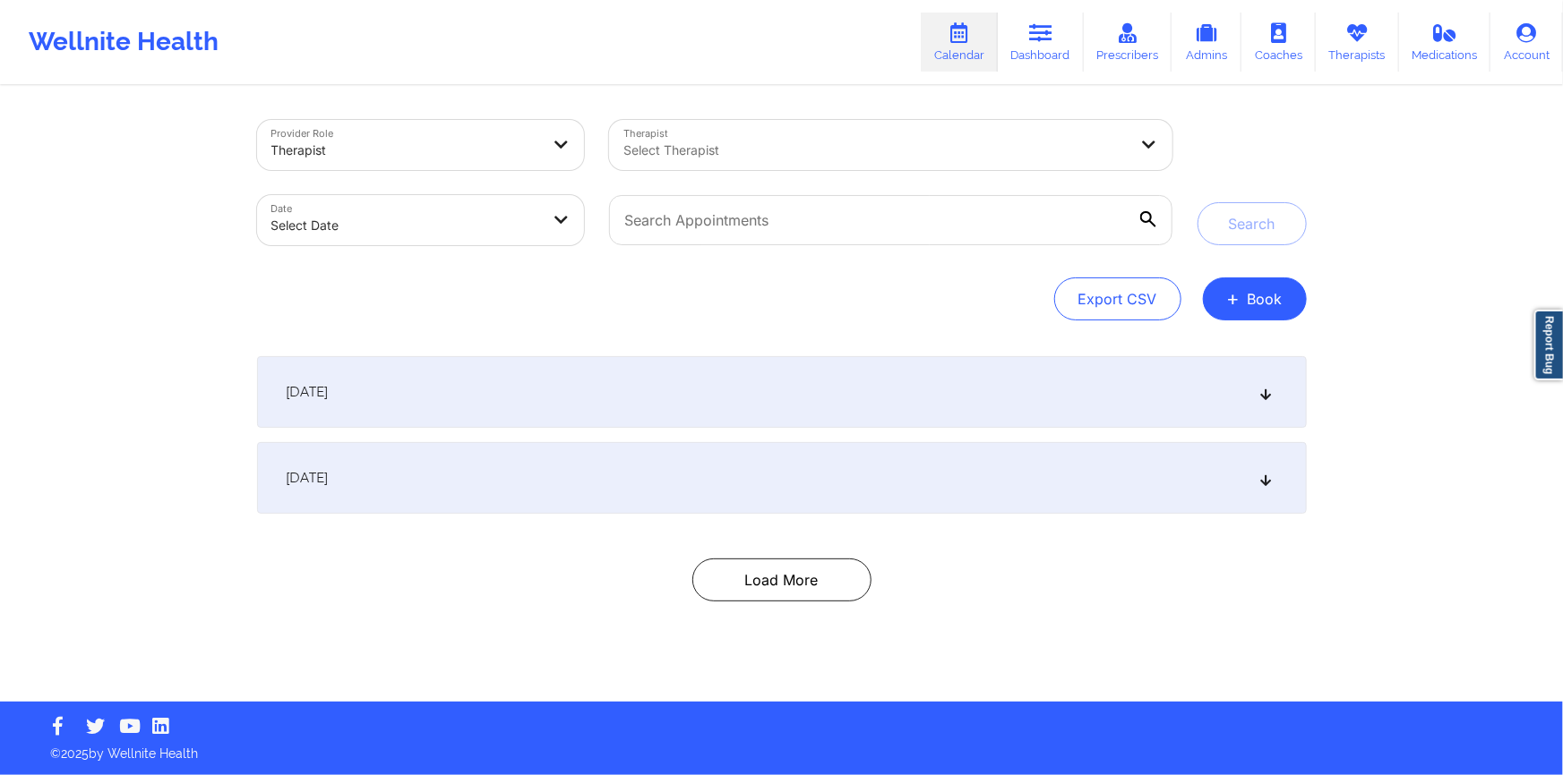
click at [964, 50] on link "Calendar" at bounding box center [959, 42] width 77 height 59
click at [1054, 44] on link "Dashboard" at bounding box center [1041, 42] width 86 height 59
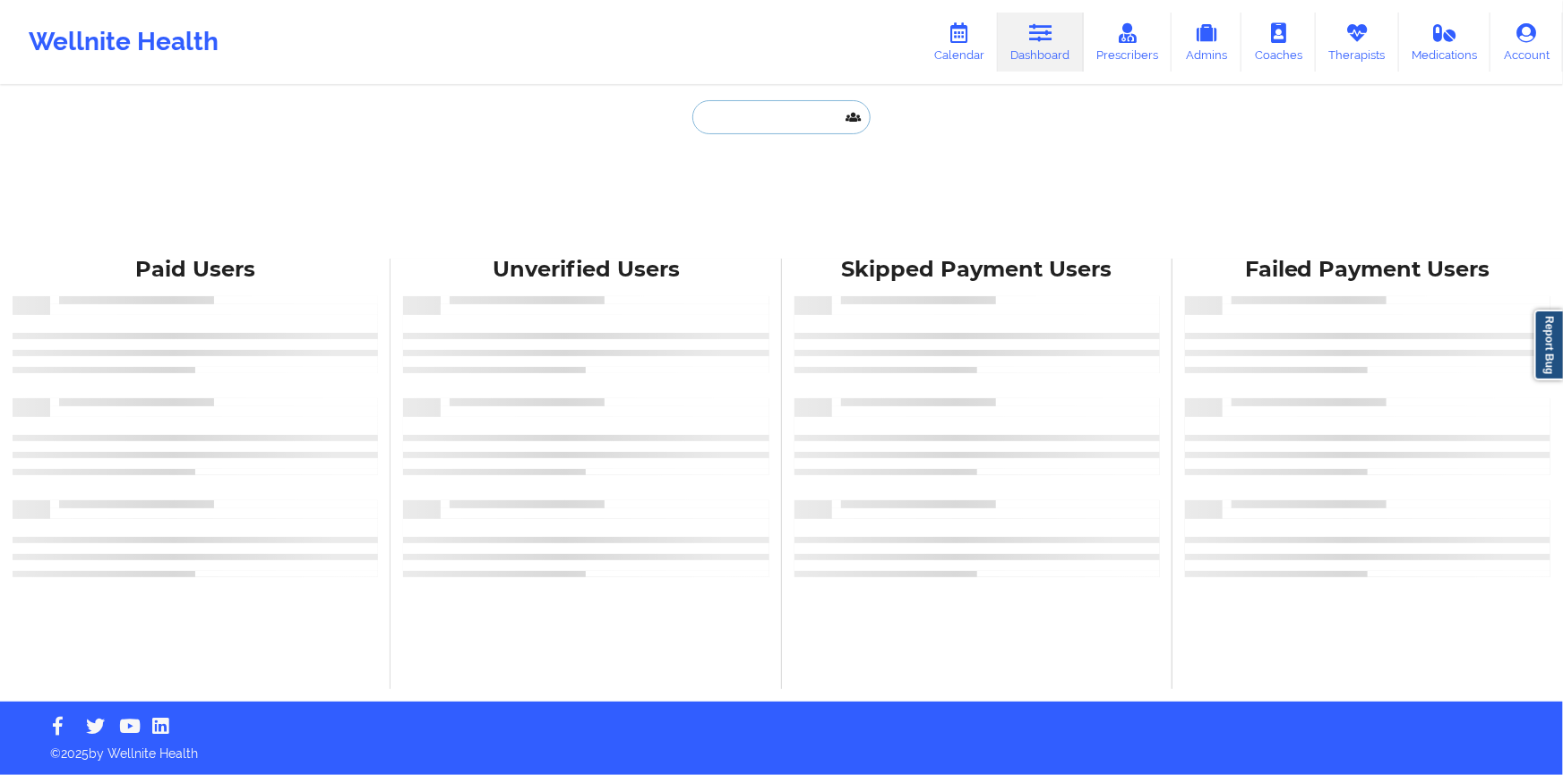
click at [815, 107] on input "text" at bounding box center [780, 117] width 177 height 34
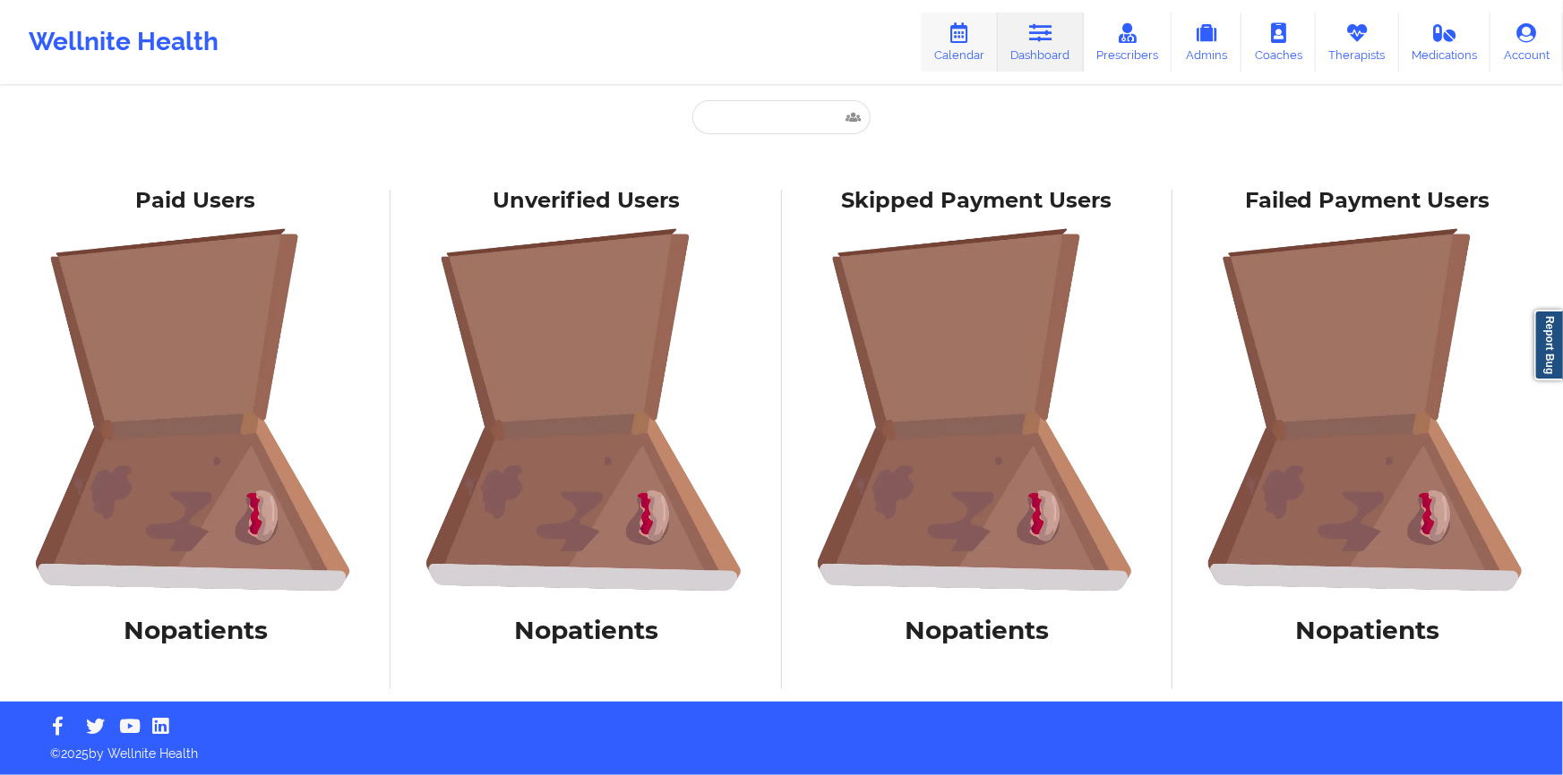
click at [980, 46] on link "Calendar" at bounding box center [959, 42] width 77 height 59
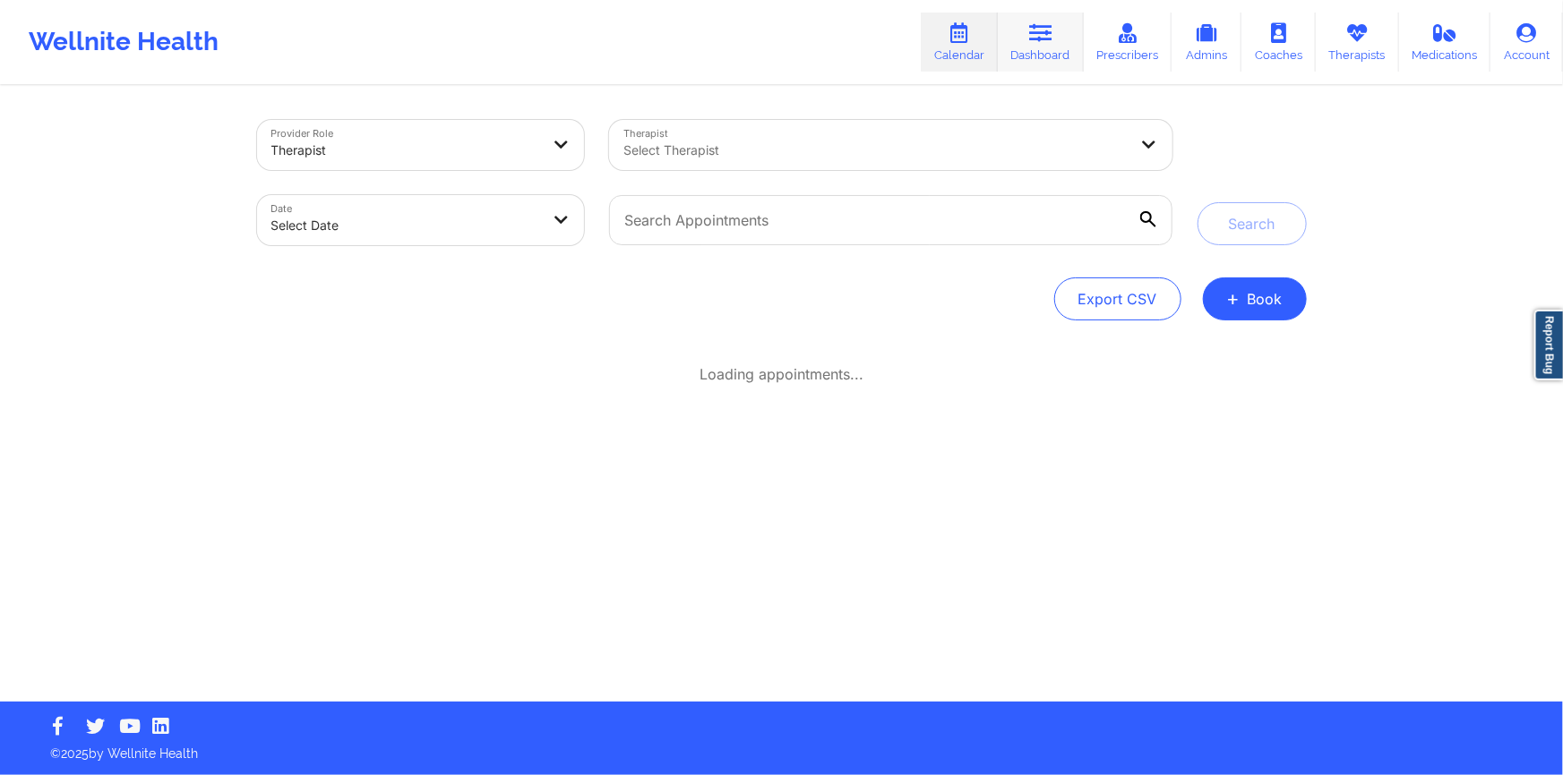
drag, startPoint x: 980, startPoint y: 46, endPoint x: 1050, endPoint y: 64, distance: 73.0
click at [1023, 61] on div "Wellnite Health Calendar Dashboard Prescribers Admins Coaches Therapists Medica…" at bounding box center [781, 42] width 1563 height 72
click at [1055, 63] on link "Dashboard" at bounding box center [1041, 42] width 86 height 59
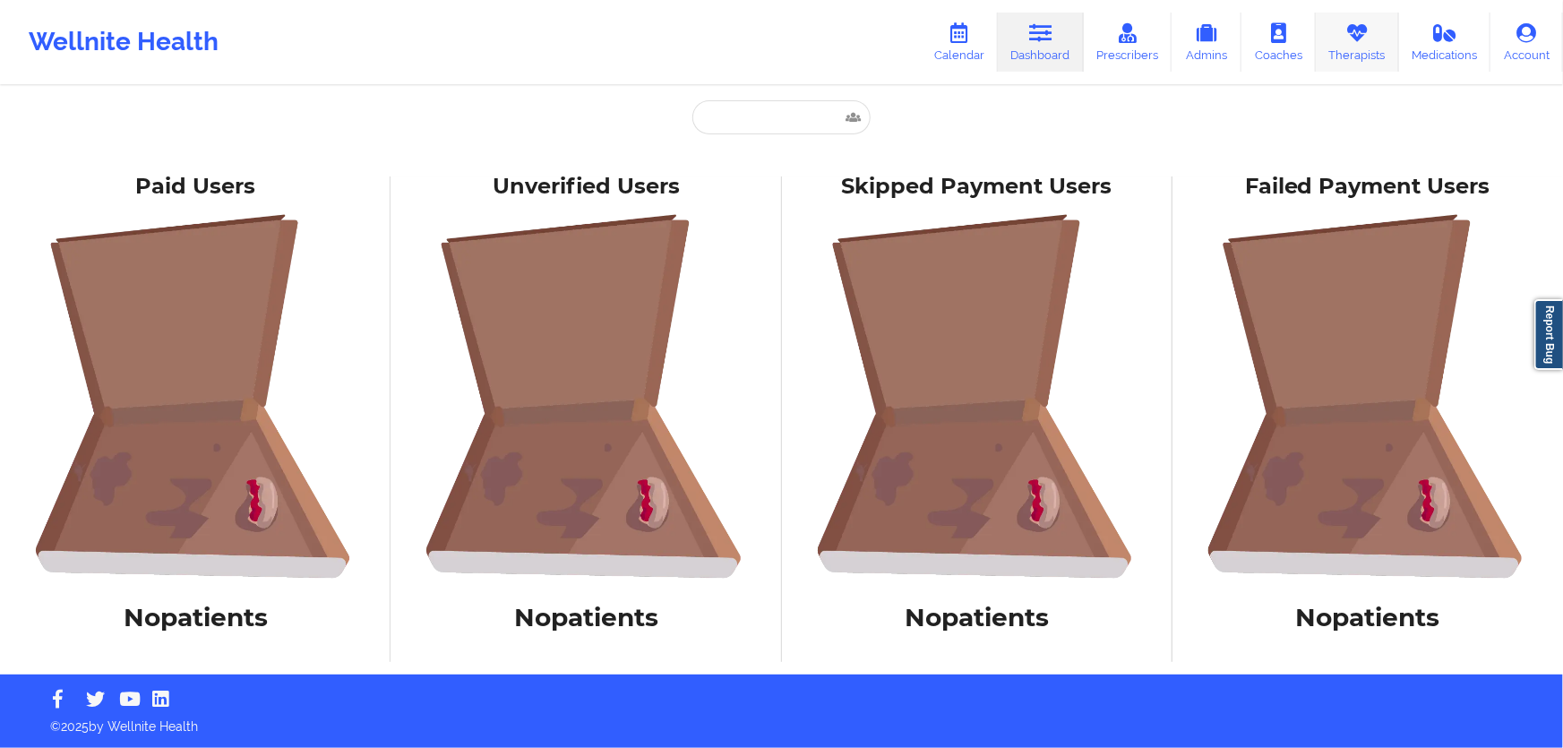
click at [1352, 30] on icon at bounding box center [1356, 33] width 23 height 20
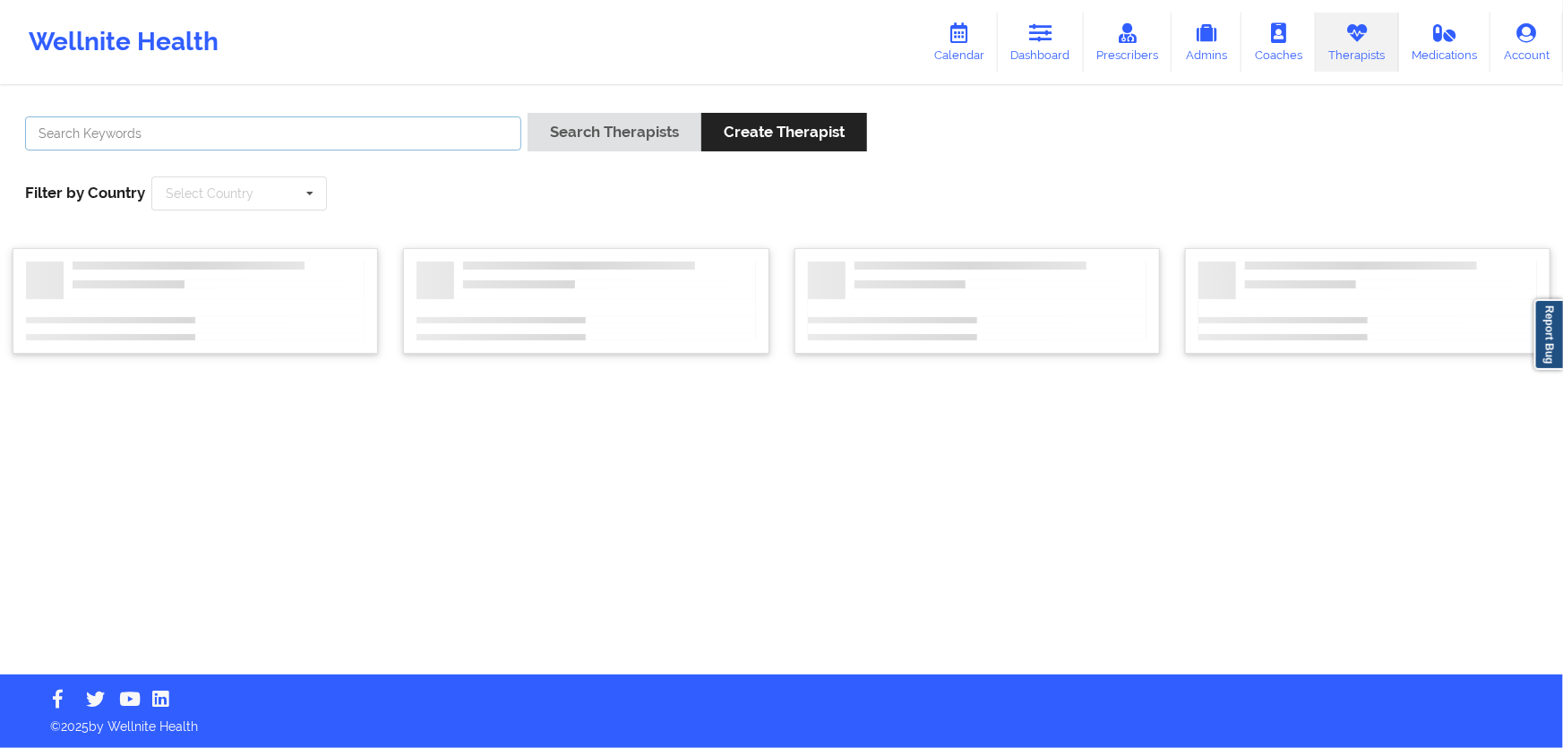
drag, startPoint x: 407, startPoint y: 121, endPoint x: 433, endPoint y: 122, distance: 26.9
click at [410, 122] on input "text" at bounding box center [273, 133] width 496 height 34
drag, startPoint x: 541, startPoint y: 75, endPoint x: 543, endPoint y: 88, distance: 12.7
click at [541, 74] on div "Wellnite Health Calendar Dashboard Prescribers Admins Coaches Therapists Medica…" at bounding box center [781, 42] width 1563 height 72
